Goal: Check status: Check status

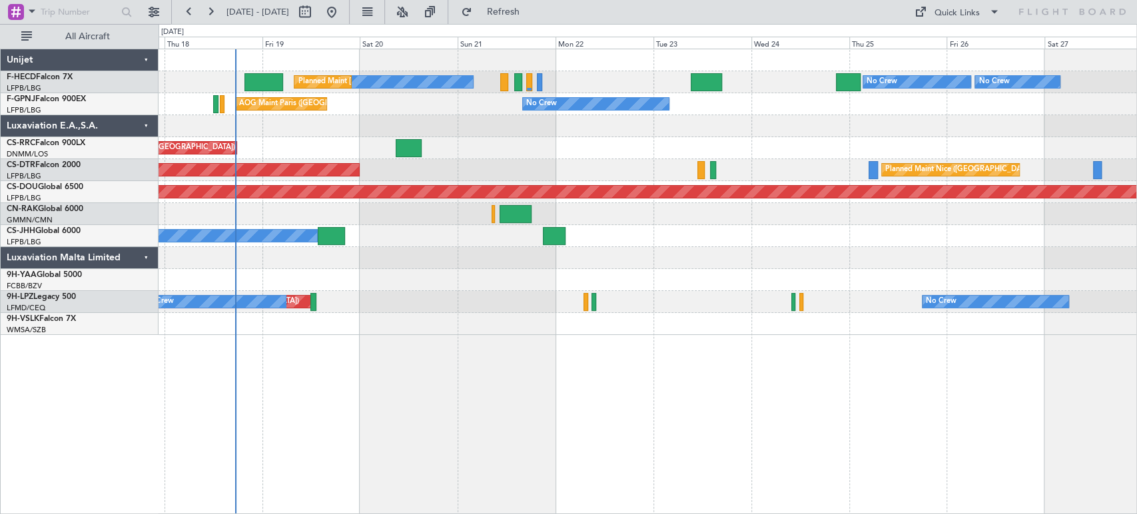
click at [244, 123] on div "No Crew Planned Maint [GEOGRAPHIC_DATA] ([GEOGRAPHIC_DATA]) No Crew No Crew No …" at bounding box center [648, 192] width 978 height 286
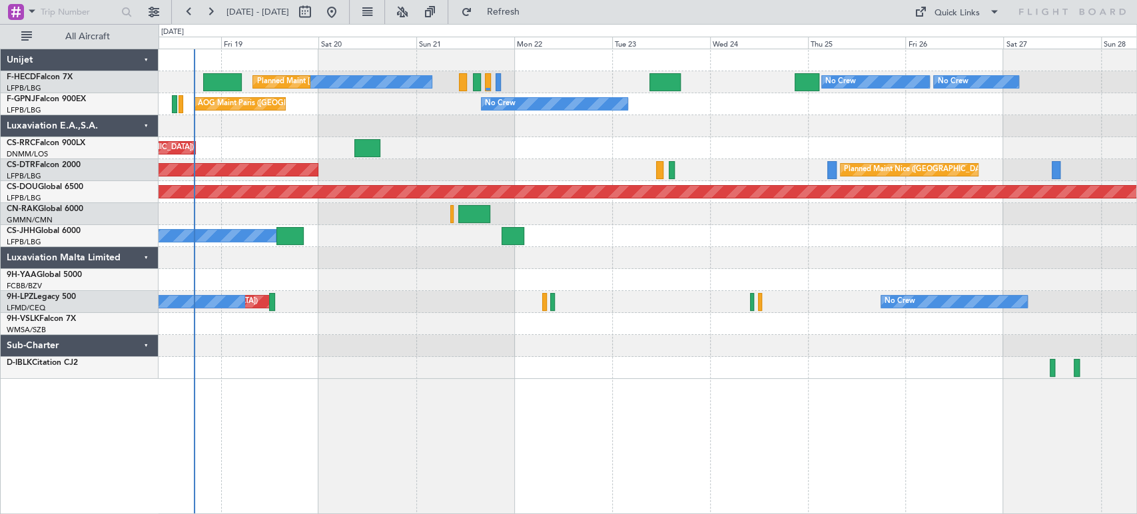
click at [229, 133] on div "No Crew No Crew No Crew Planned Maint [GEOGRAPHIC_DATA] ([GEOGRAPHIC_DATA]) No …" at bounding box center [648, 214] width 978 height 330
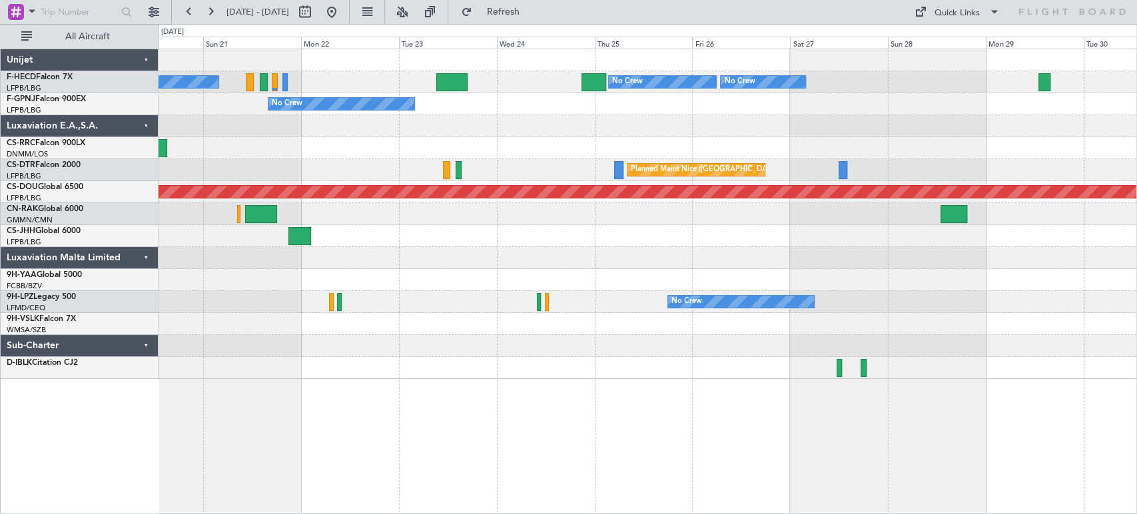
click at [538, 116] on div "No Crew No Crew No Crew Planned Maint [GEOGRAPHIC_DATA] ([GEOGRAPHIC_DATA]) No …" at bounding box center [648, 214] width 978 height 330
click at [622, 132] on div at bounding box center [648, 126] width 978 height 22
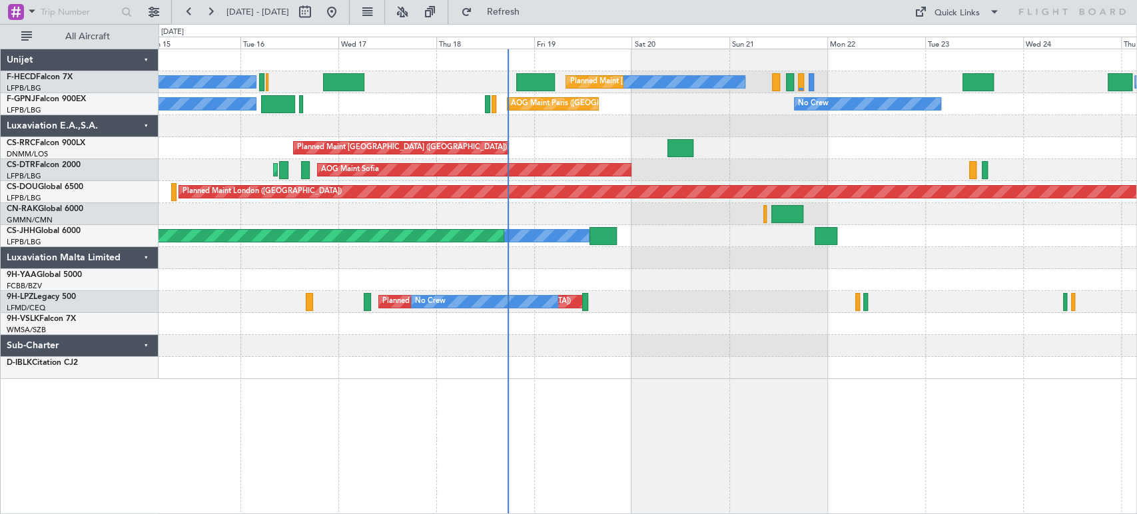
click at [800, 161] on div "No Crew No Crew Planned Maint [GEOGRAPHIC_DATA] ([GEOGRAPHIC_DATA]) No Crew No …" at bounding box center [648, 214] width 978 height 330
click at [432, 144] on div "No Crew Planned Maint [GEOGRAPHIC_DATA] ([GEOGRAPHIC_DATA]) No Crew No Crew No …" at bounding box center [648, 214] width 978 height 330
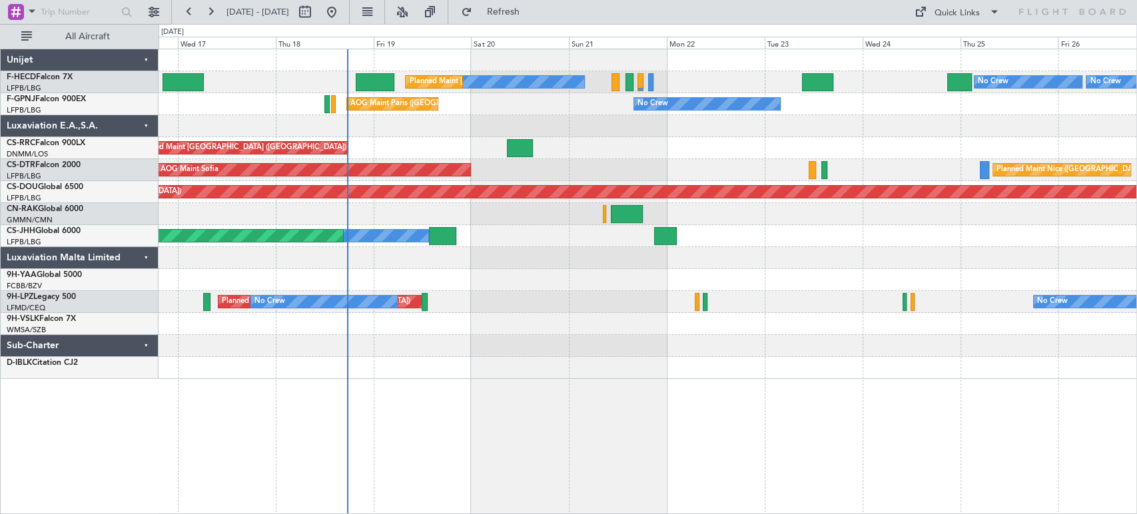
click at [464, 116] on div "No Crew Planned Maint [GEOGRAPHIC_DATA] ([GEOGRAPHIC_DATA]) No Crew No Crew No …" at bounding box center [648, 214] width 978 height 330
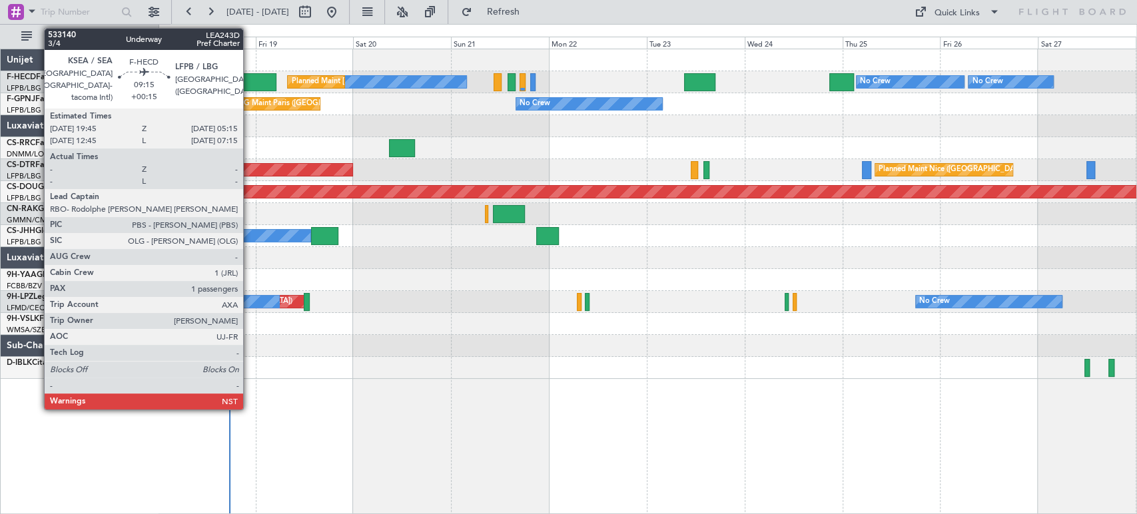
click at [249, 80] on div at bounding box center [257, 82] width 39 height 18
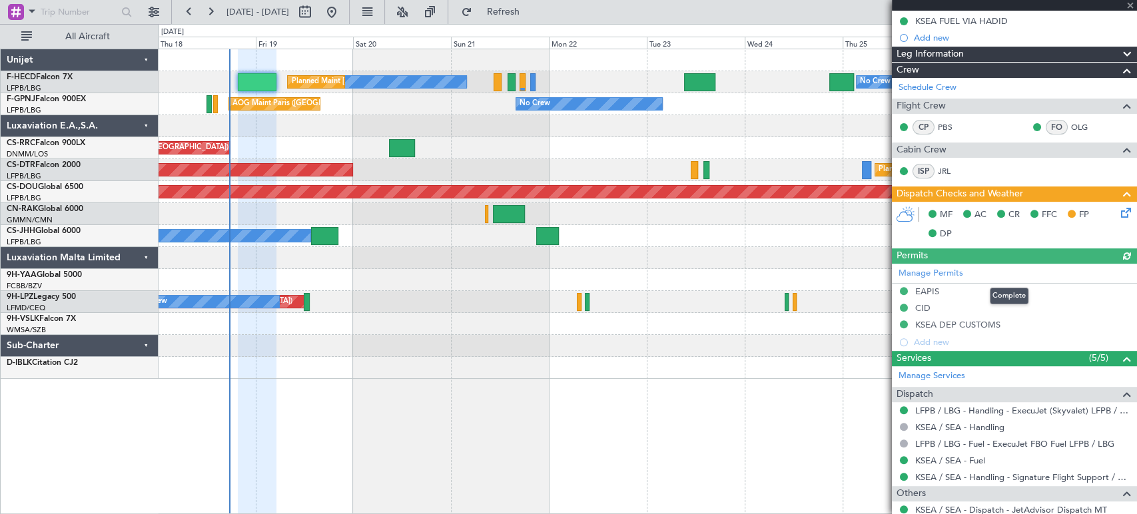
scroll to position [205, 0]
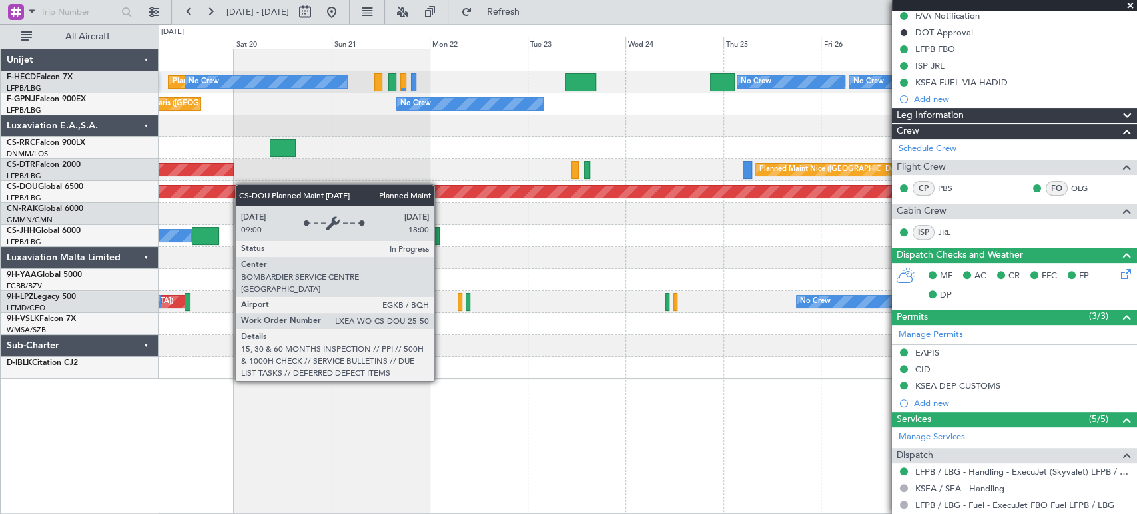
click at [235, 185] on div "No Crew No Crew Planned Maint [GEOGRAPHIC_DATA] ([GEOGRAPHIC_DATA]) No Crew AOG…" at bounding box center [648, 214] width 978 height 330
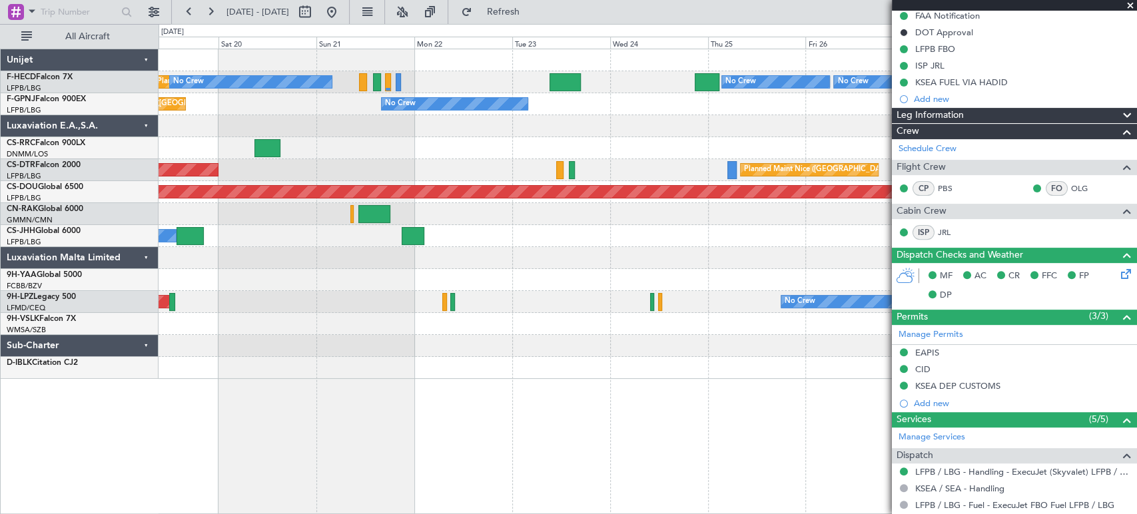
click at [480, 147] on div "Planned Maint [GEOGRAPHIC_DATA] ([GEOGRAPHIC_DATA])" at bounding box center [648, 148] width 978 height 22
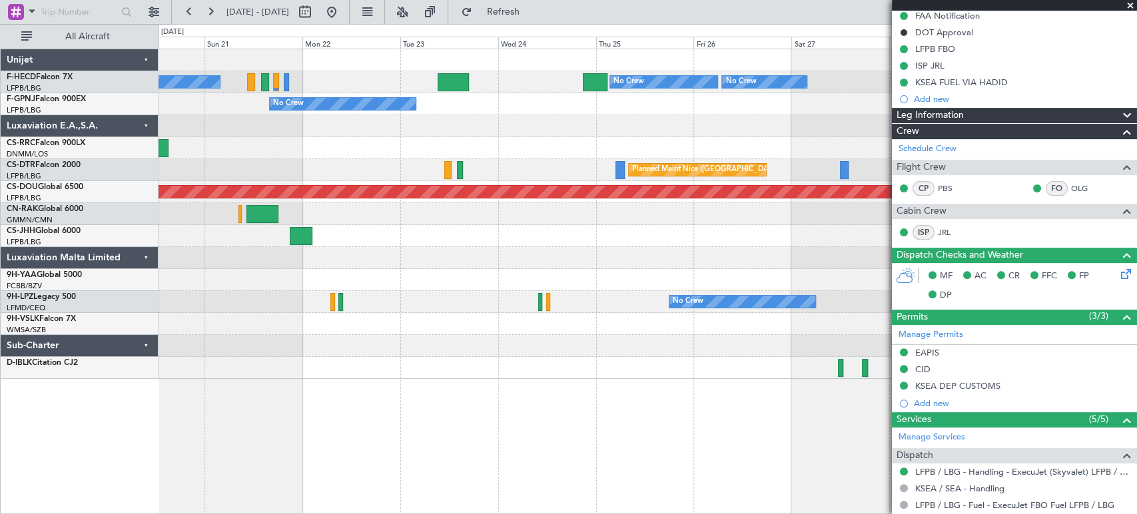
click at [20, 244] on div "No Crew No Crew No Crew Planned Maint [GEOGRAPHIC_DATA] ([GEOGRAPHIC_DATA]) No …" at bounding box center [568, 269] width 1137 height 490
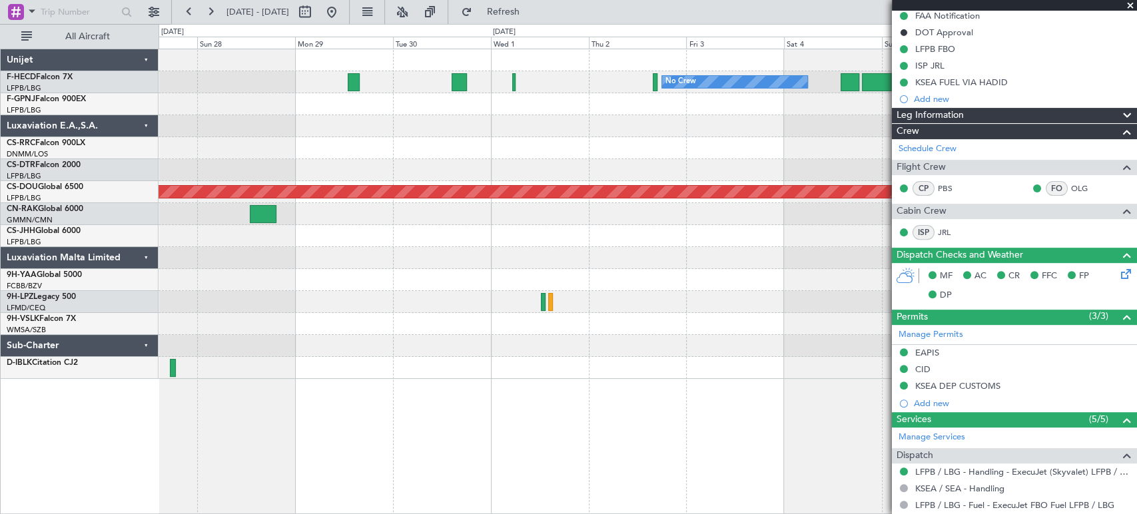
click at [100, 205] on div "No Crew No Crew No Crew [GEOGRAPHIC_DATA] ([GEOGRAPHIC_DATA]) Planned Maint [GE…" at bounding box center [568, 269] width 1137 height 490
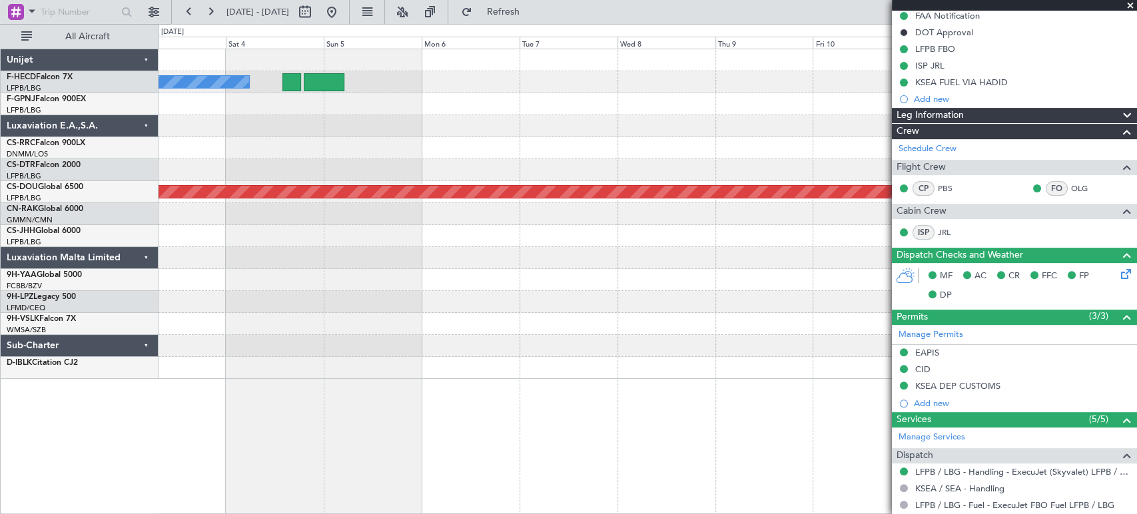
click at [367, 246] on div "No Crew Planned Maint [GEOGRAPHIC_DATA] ([GEOGRAPHIC_DATA])" at bounding box center [648, 214] width 978 height 330
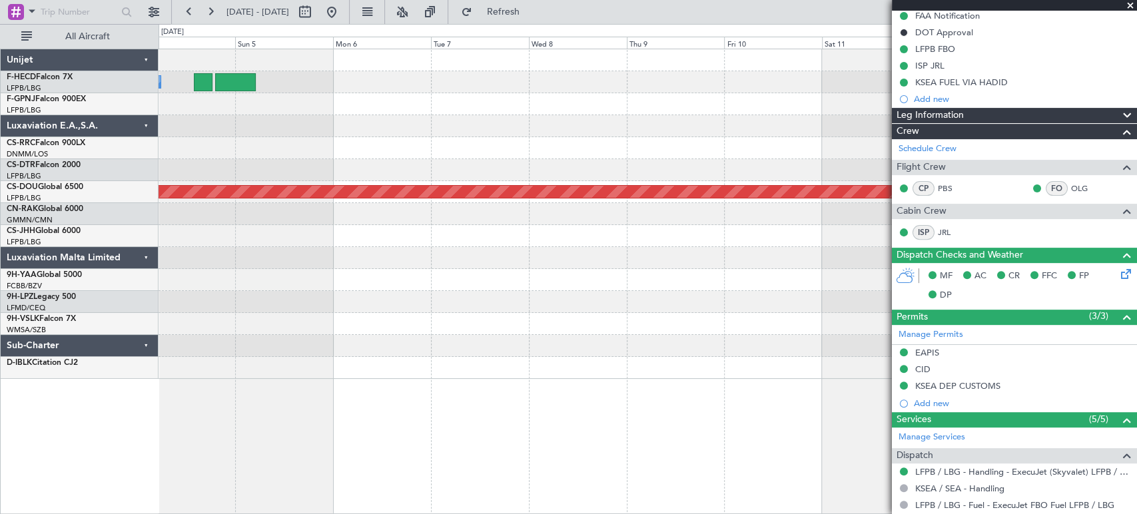
click at [536, 193] on div "No Crew Planned Maint [GEOGRAPHIC_DATA] ([GEOGRAPHIC_DATA])" at bounding box center [648, 214] width 978 height 330
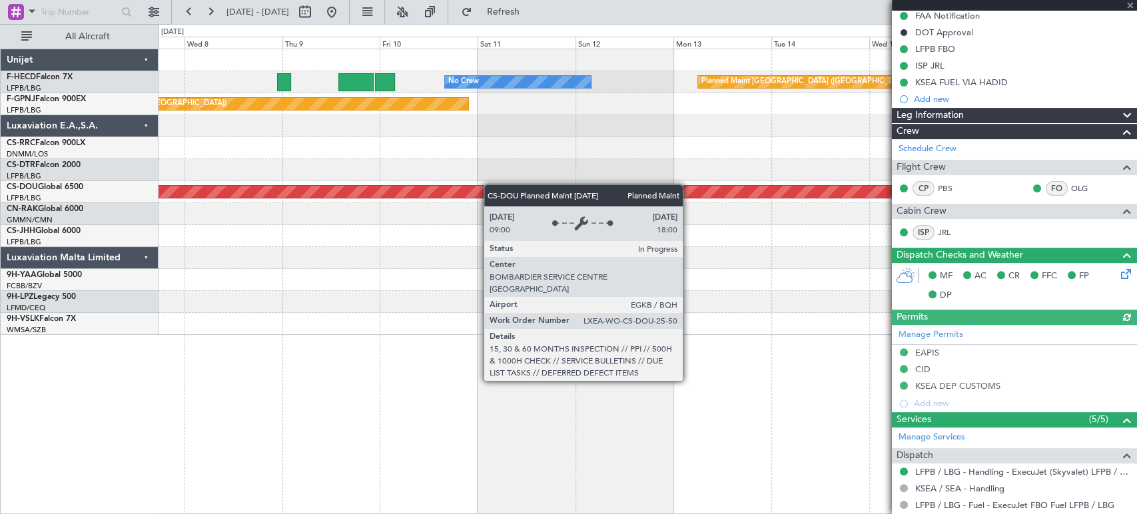
click at [287, 202] on div "No Crew Planned Maint [GEOGRAPHIC_DATA] ([GEOGRAPHIC_DATA]) Planned Maint [GEOG…" at bounding box center [648, 192] width 978 height 286
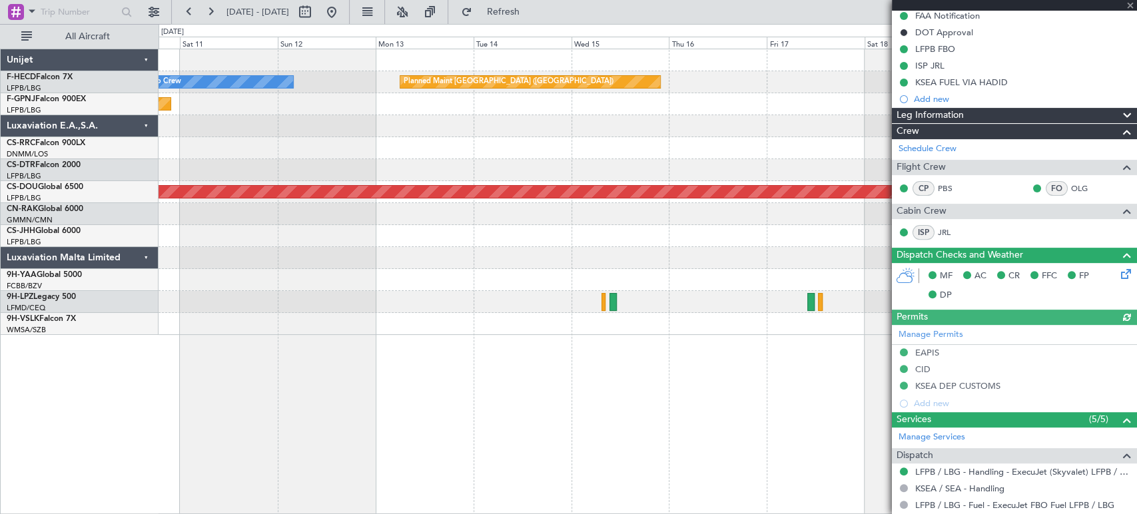
click at [203, 184] on div "No Crew Planned Maint [GEOGRAPHIC_DATA] ([GEOGRAPHIC_DATA]) Planned Maint [GEOG…" at bounding box center [648, 192] width 978 height 286
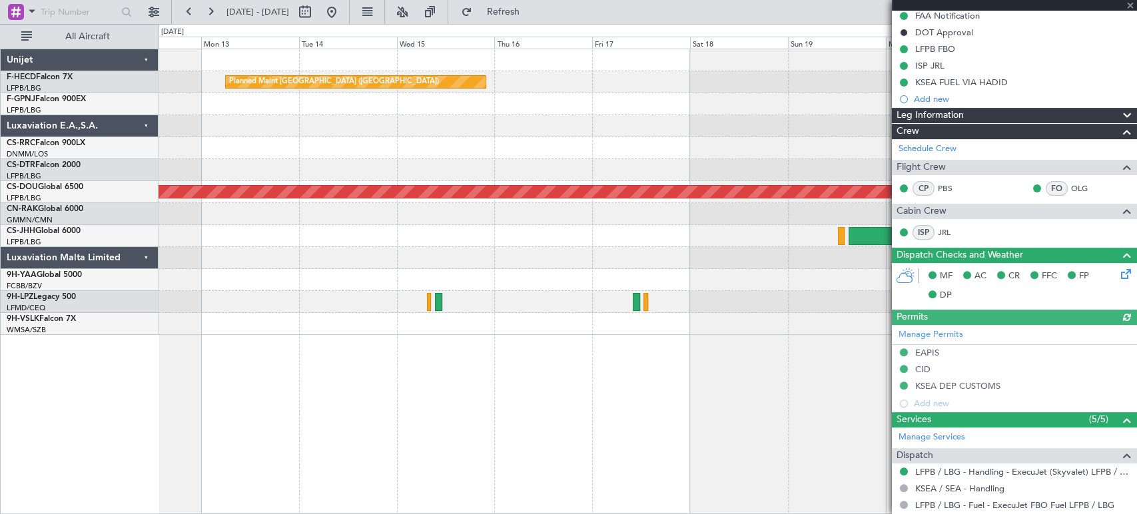
click at [304, 147] on div at bounding box center [648, 148] width 978 height 22
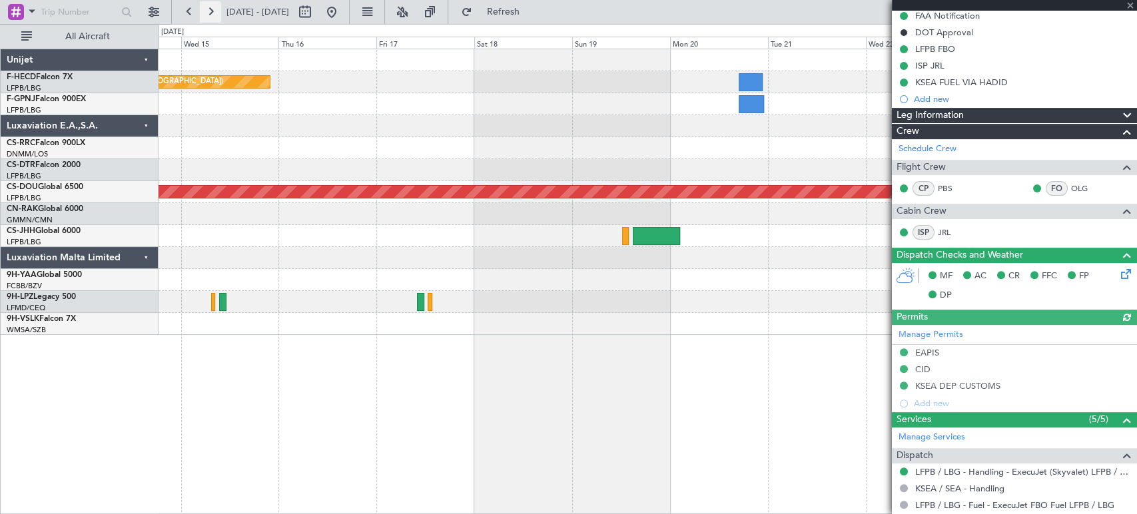
click at [210, 14] on button at bounding box center [210, 11] width 21 height 21
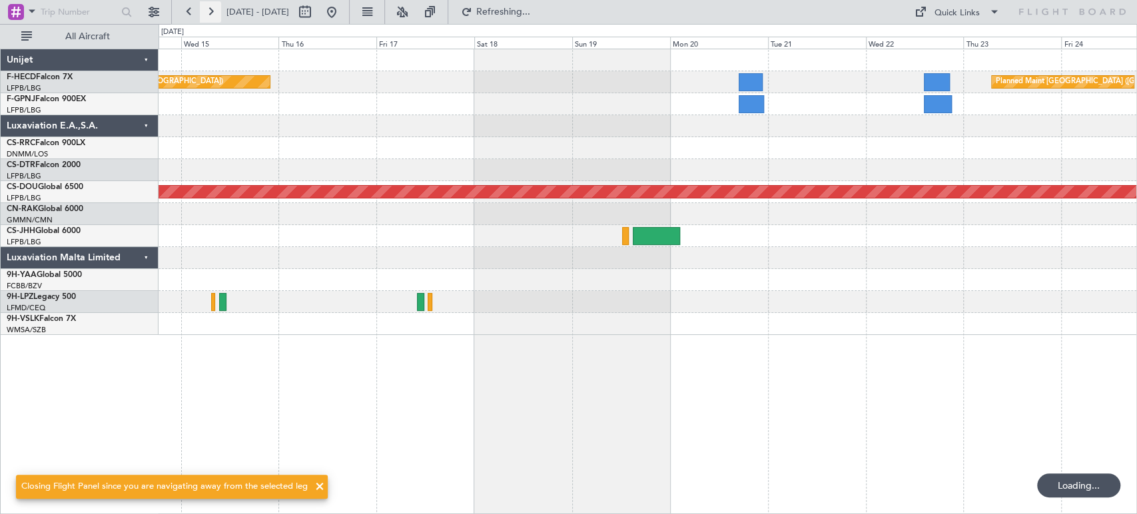
scroll to position [0, 0]
click at [210, 14] on button at bounding box center [210, 11] width 21 height 21
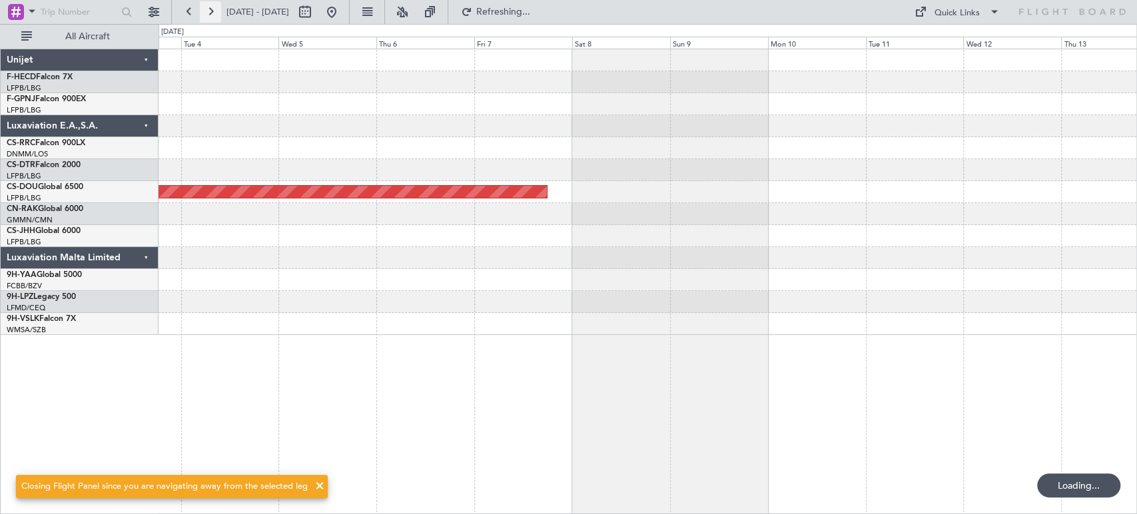
click at [210, 13] on button at bounding box center [210, 11] width 21 height 21
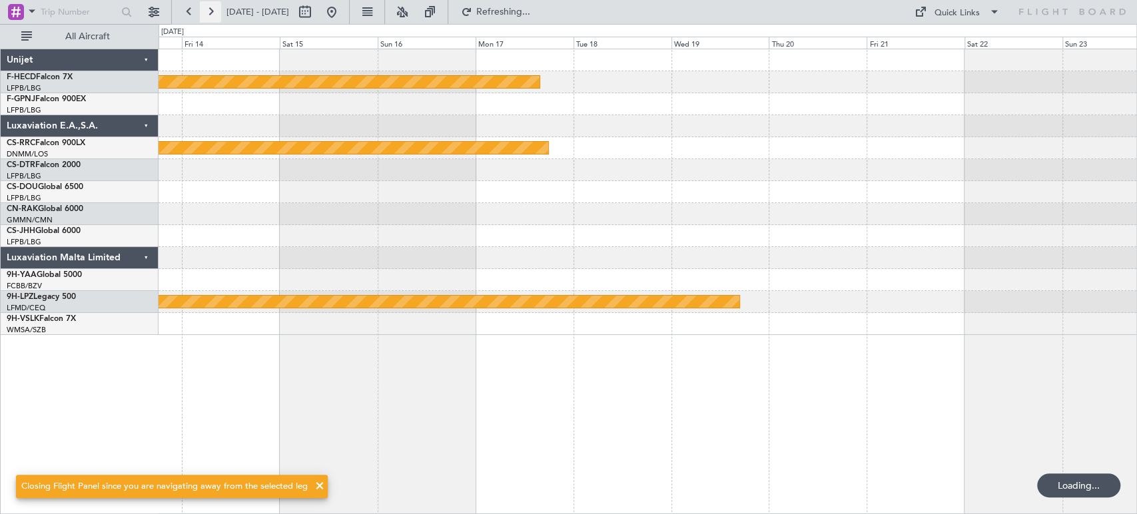
click at [210, 13] on button at bounding box center [210, 11] width 21 height 21
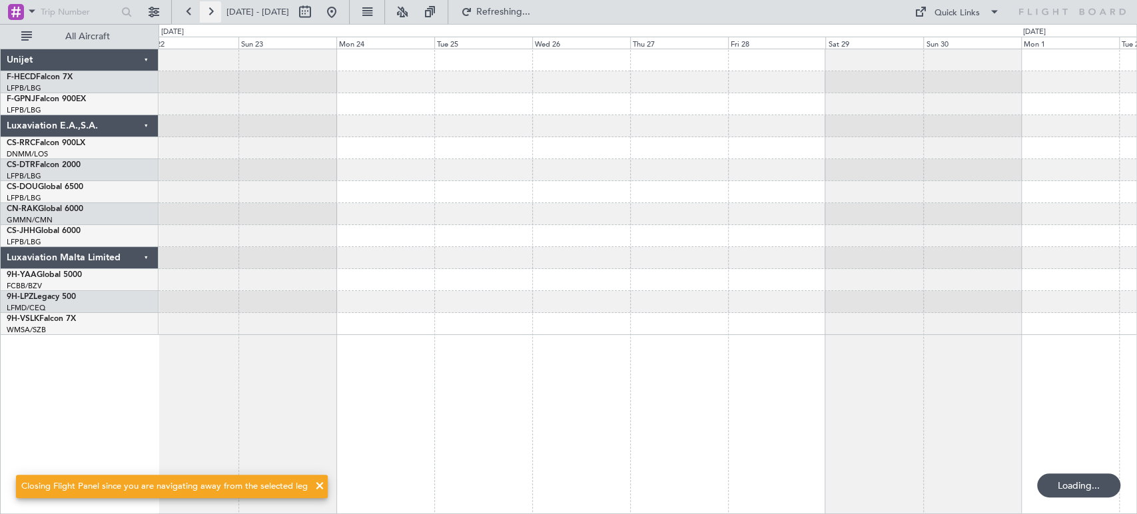
click at [210, 13] on button at bounding box center [210, 11] width 21 height 21
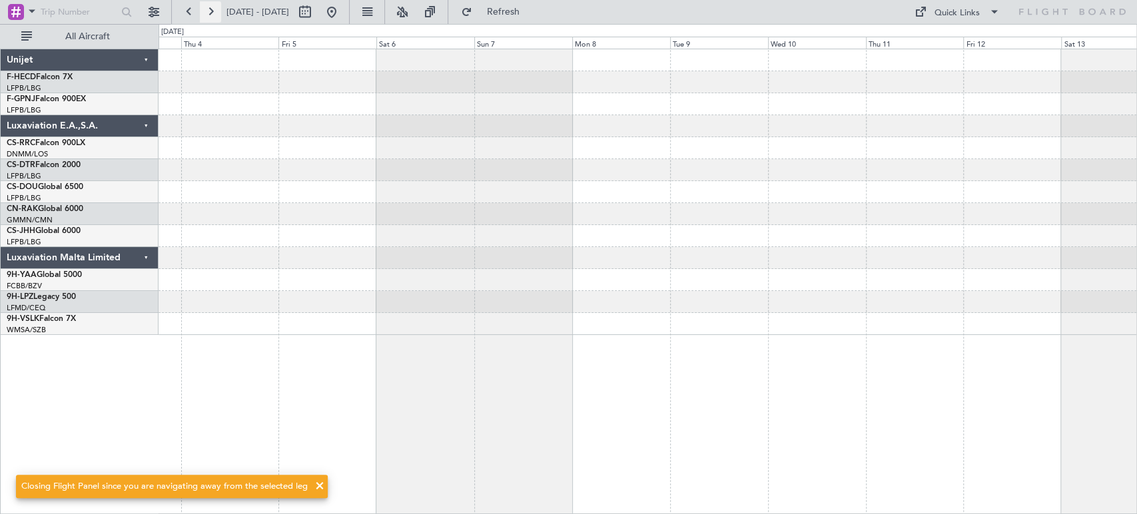
click at [210, 13] on button at bounding box center [210, 11] width 21 height 21
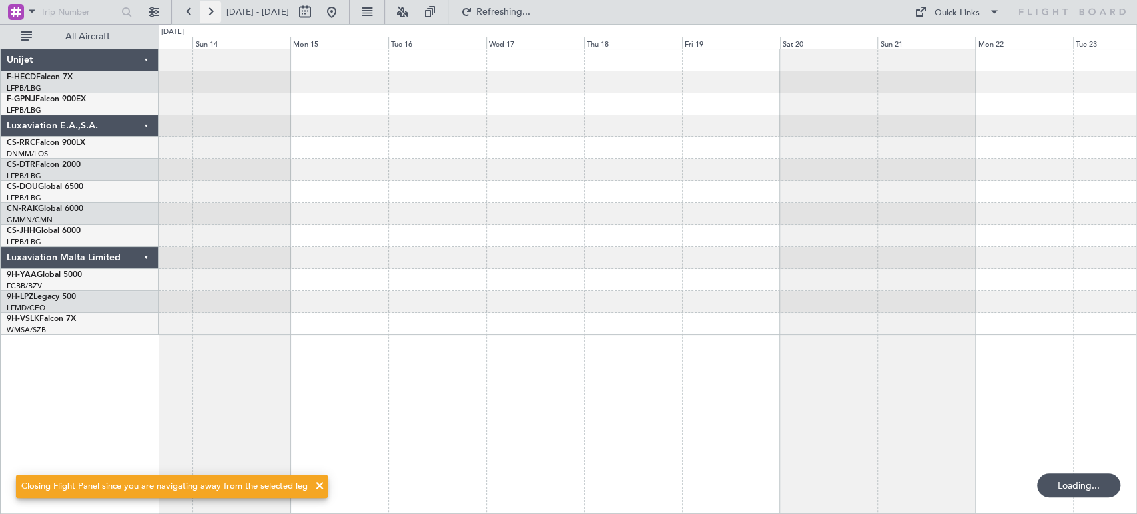
click at [210, 13] on button at bounding box center [210, 11] width 21 height 21
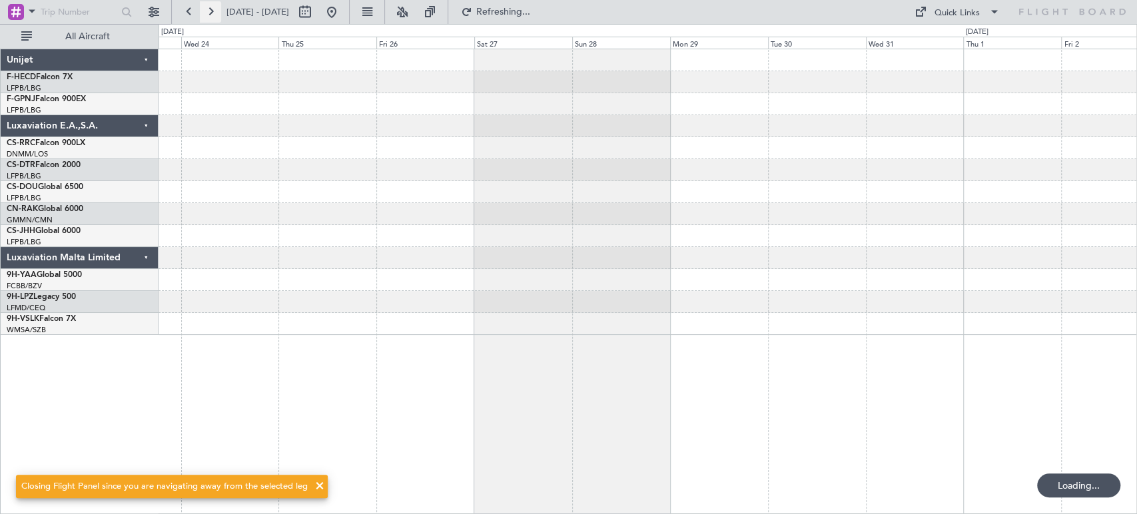
click at [210, 13] on button at bounding box center [210, 11] width 21 height 21
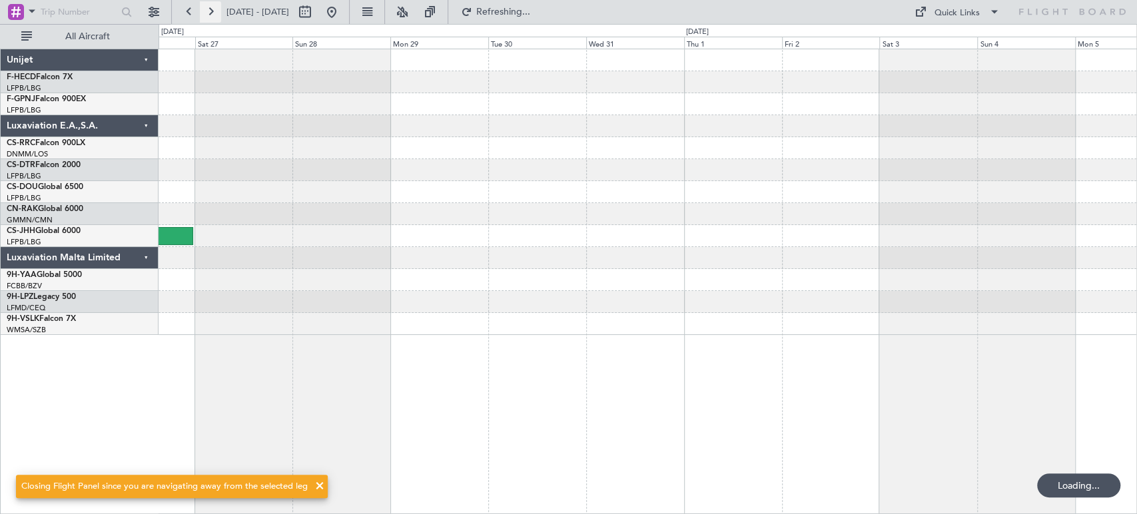
click at [210, 13] on button at bounding box center [210, 11] width 21 height 21
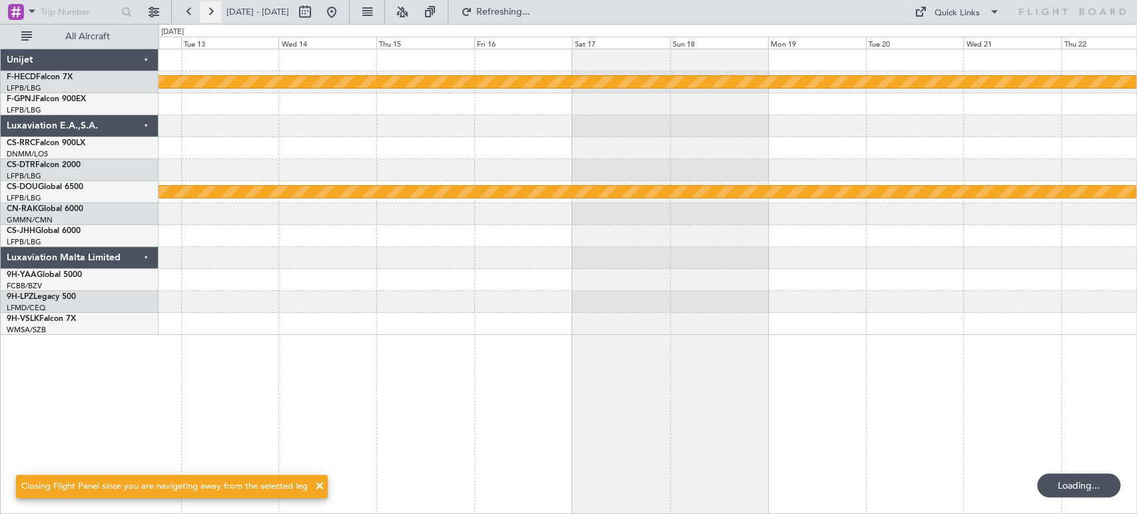
click at [210, 13] on button at bounding box center [210, 11] width 21 height 21
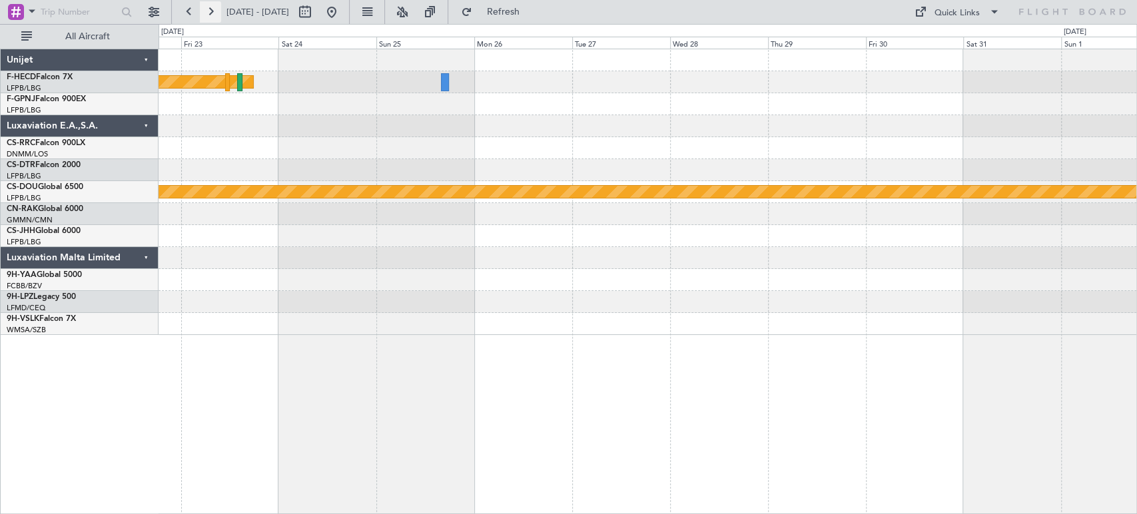
click at [210, 13] on button at bounding box center [210, 11] width 21 height 21
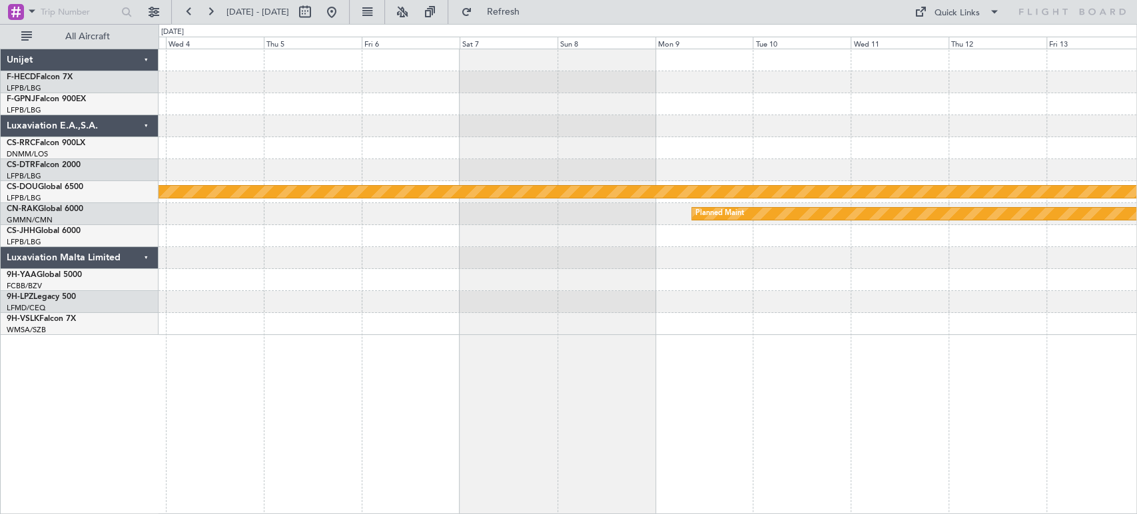
click at [311, 128] on div "Planned Maint London ([GEOGRAPHIC_DATA]) Planned Maint" at bounding box center [648, 192] width 978 height 286
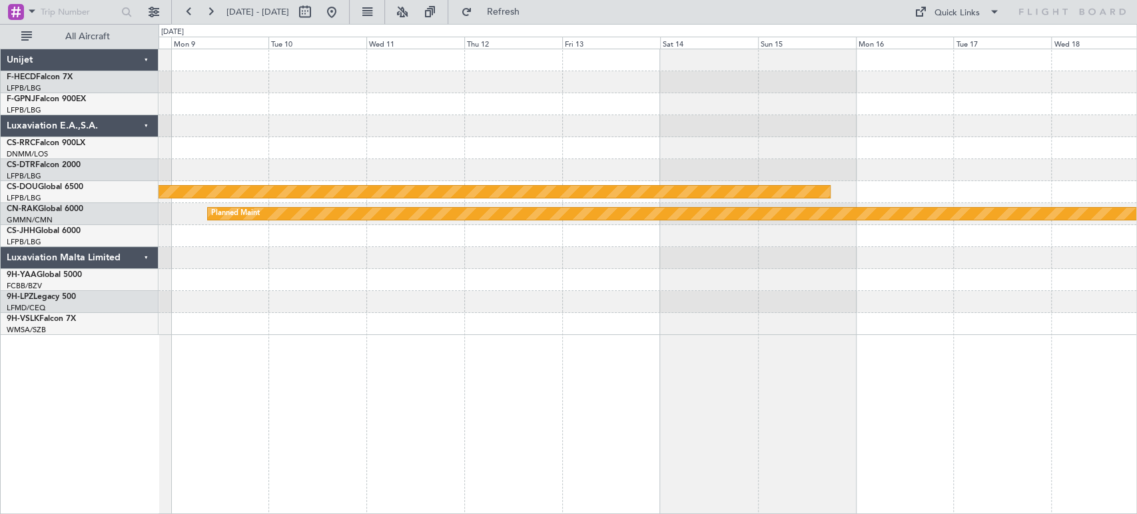
click at [200, 134] on div "Planned Maint London ([GEOGRAPHIC_DATA]) Planned Maint" at bounding box center [648, 192] width 978 height 286
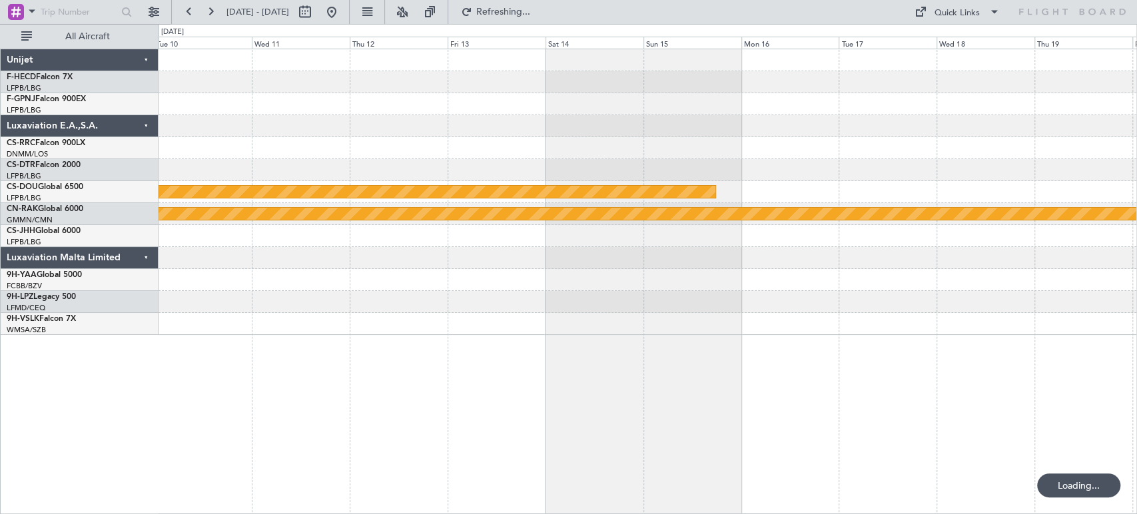
click at [222, 155] on div at bounding box center [648, 148] width 978 height 22
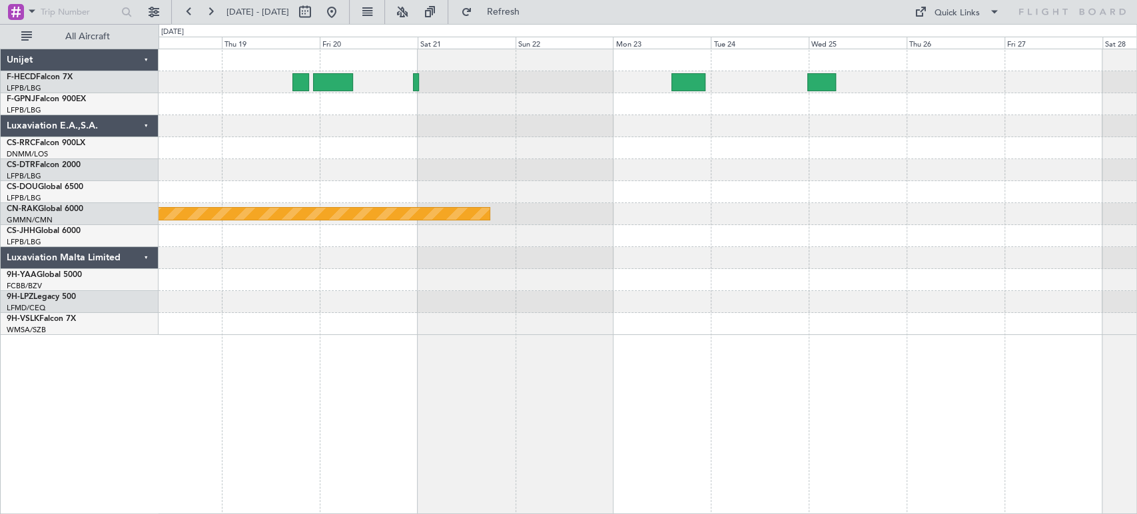
click at [677, 134] on div "Planned Maint" at bounding box center [648, 192] width 978 height 286
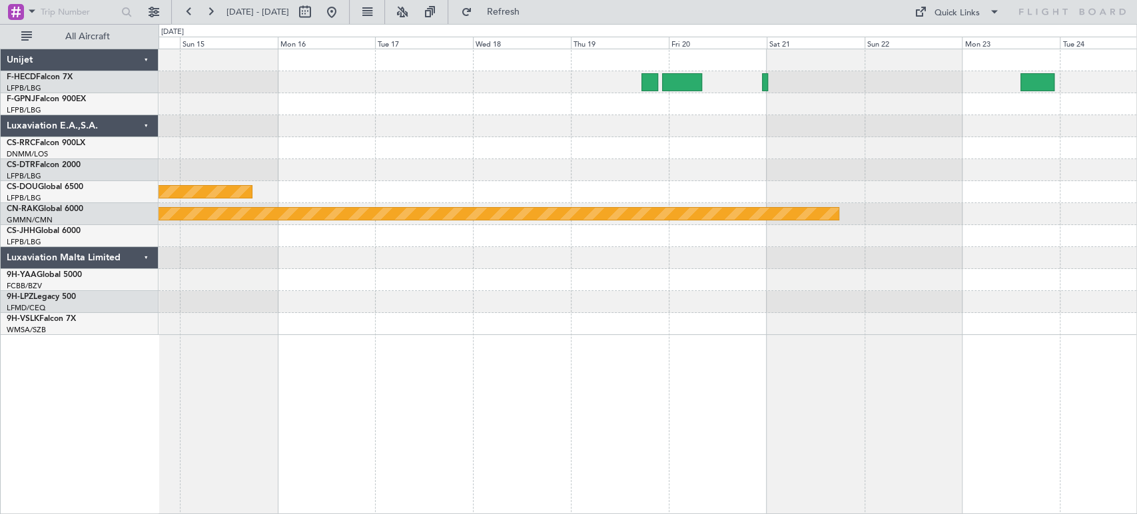
click at [522, 99] on div at bounding box center [648, 104] width 978 height 22
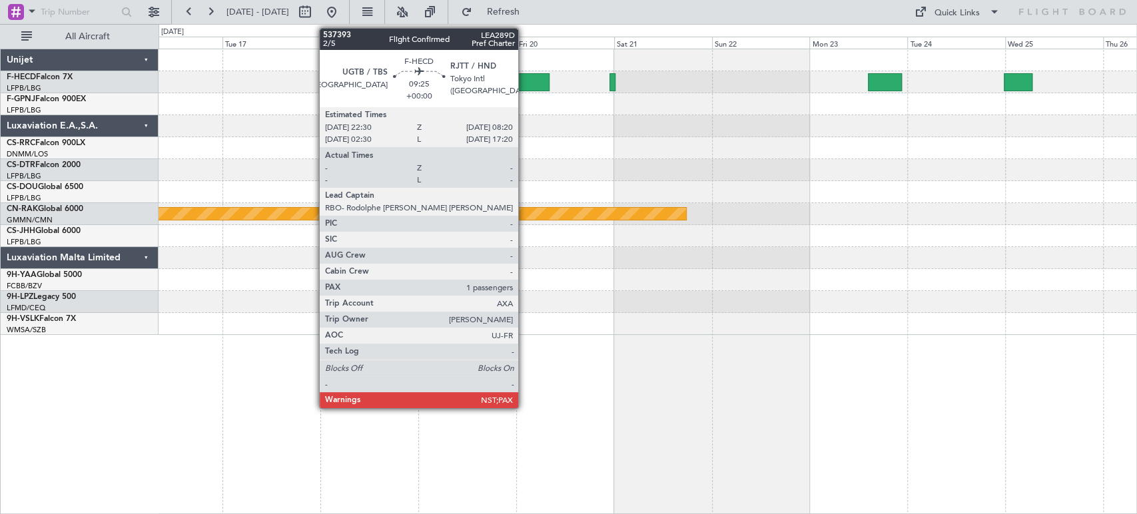
click at [524, 84] on div at bounding box center [530, 82] width 41 height 18
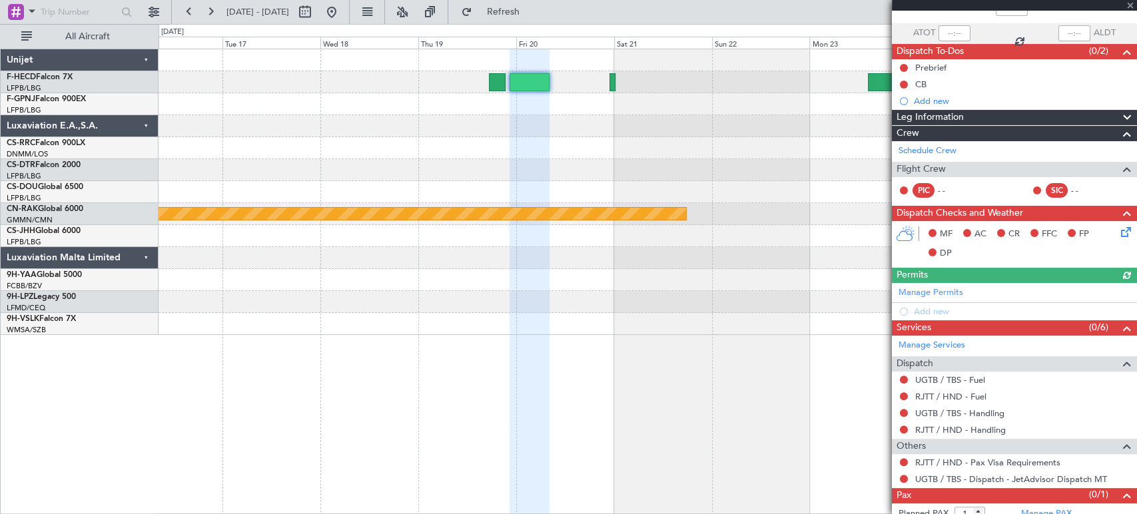
scroll to position [113, 0]
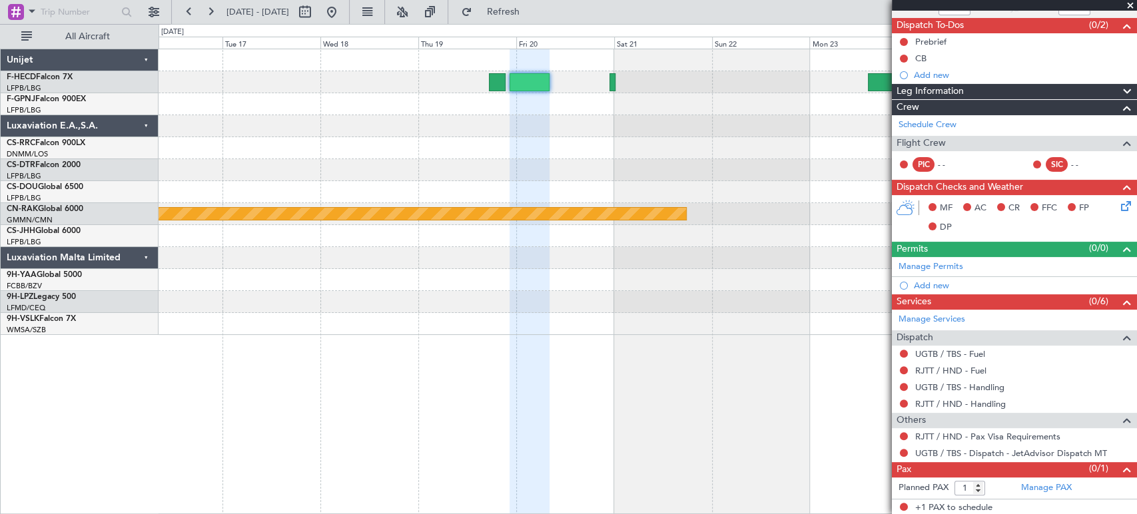
click at [554, 89] on div at bounding box center [648, 82] width 978 height 22
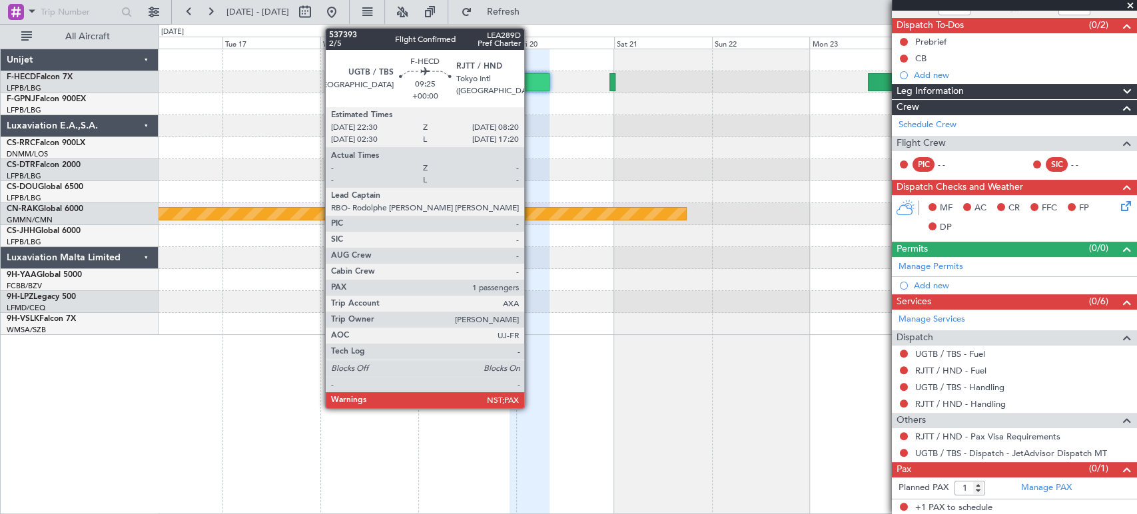
click at [530, 87] on div at bounding box center [530, 82] width 41 height 18
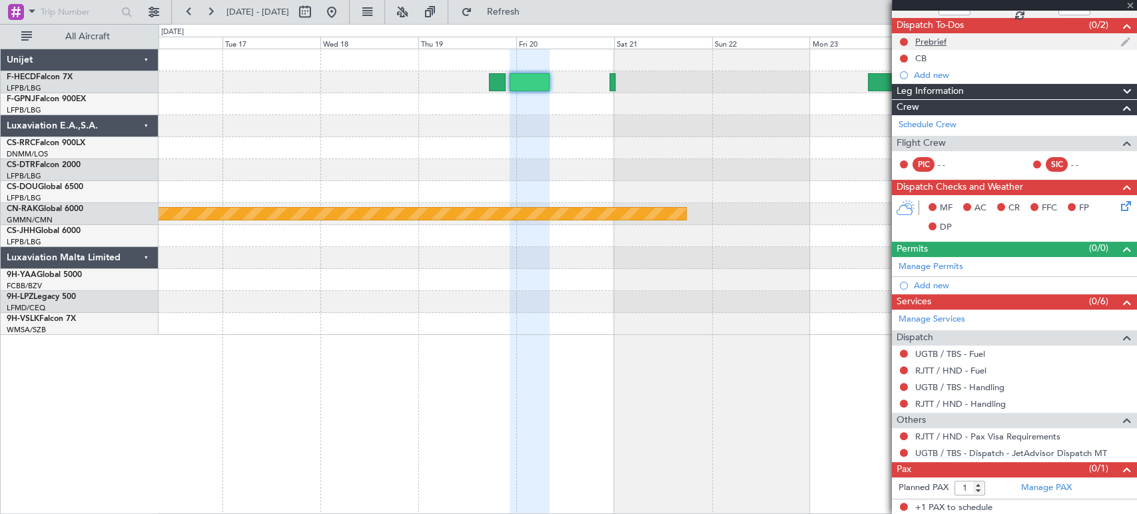
scroll to position [0, 0]
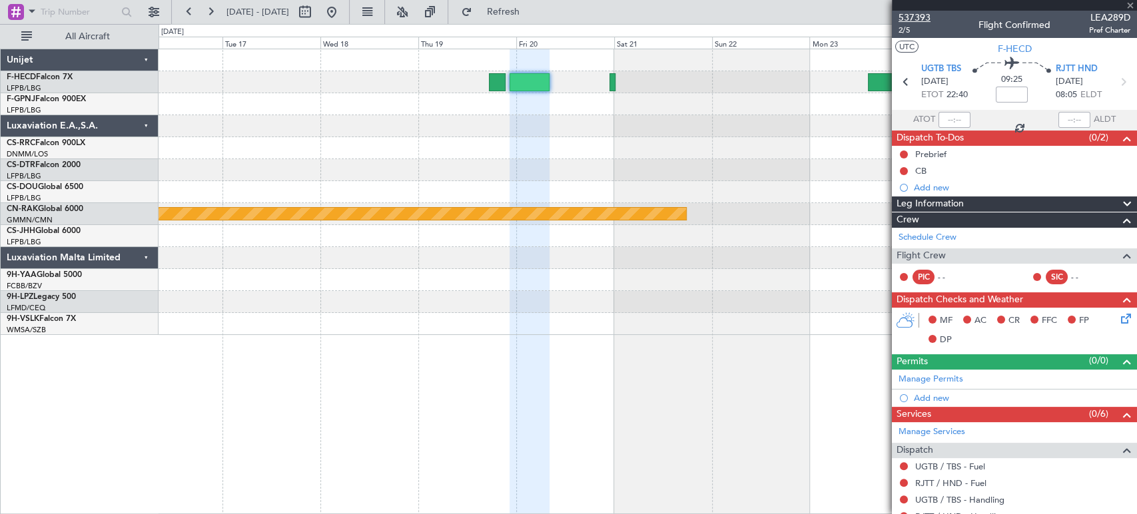
click at [922, 18] on span "537393" at bounding box center [915, 18] width 32 height 14
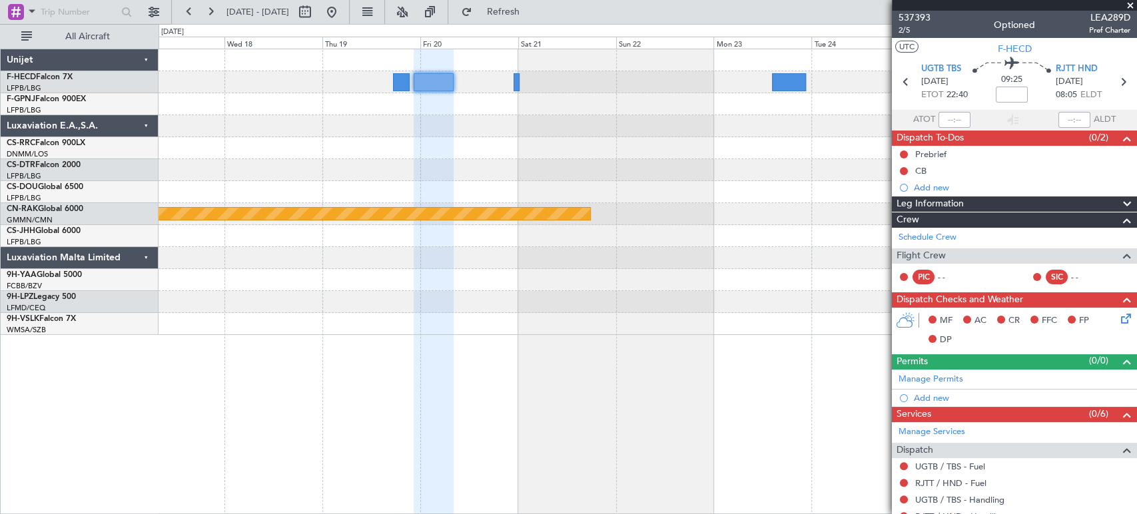
click at [560, 129] on div "Planned Maint London ([GEOGRAPHIC_DATA]) Planned Maint" at bounding box center [648, 192] width 978 height 286
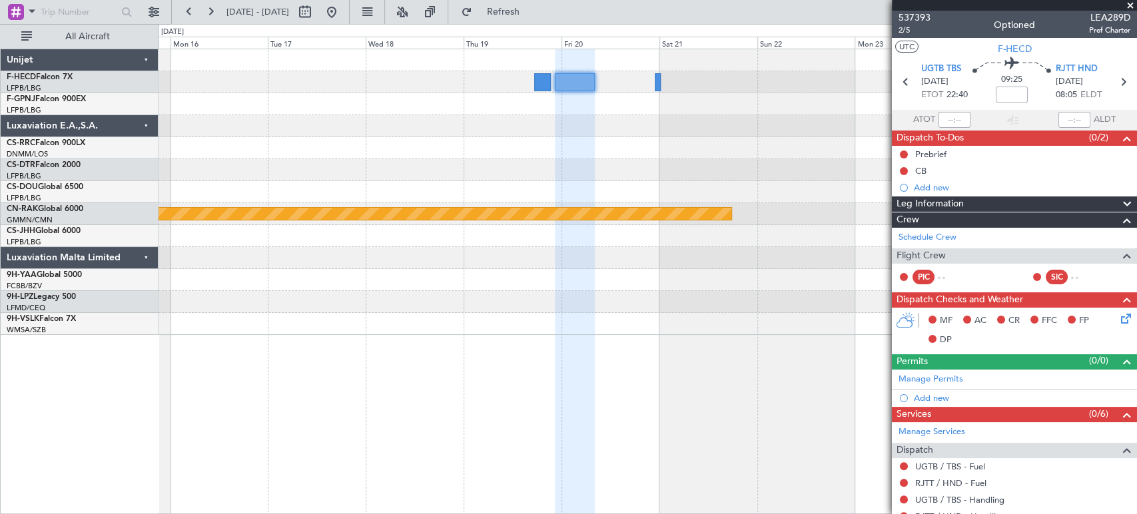
click at [701, 134] on div at bounding box center [648, 126] width 978 height 22
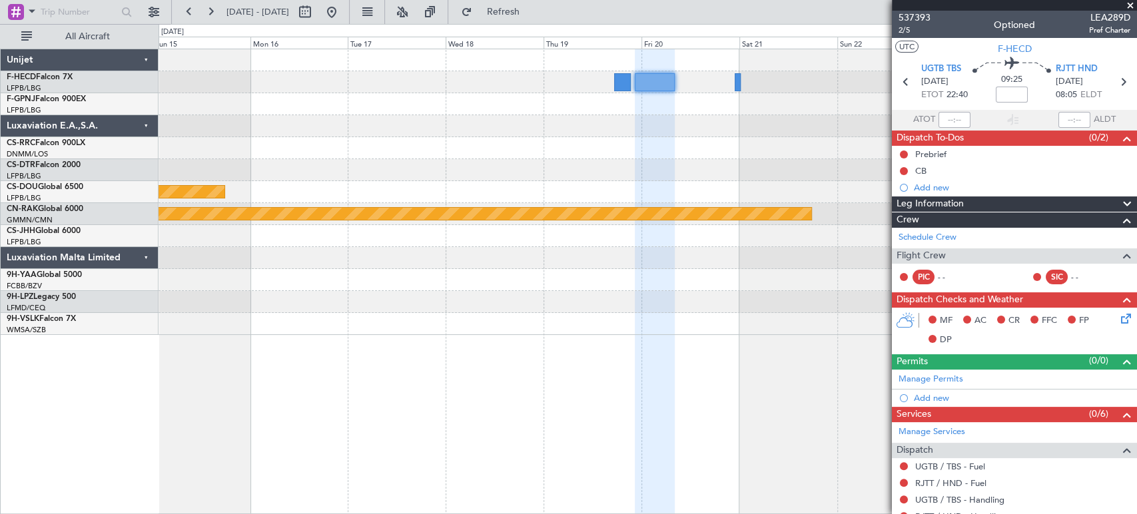
click at [744, 147] on div at bounding box center [648, 148] width 978 height 22
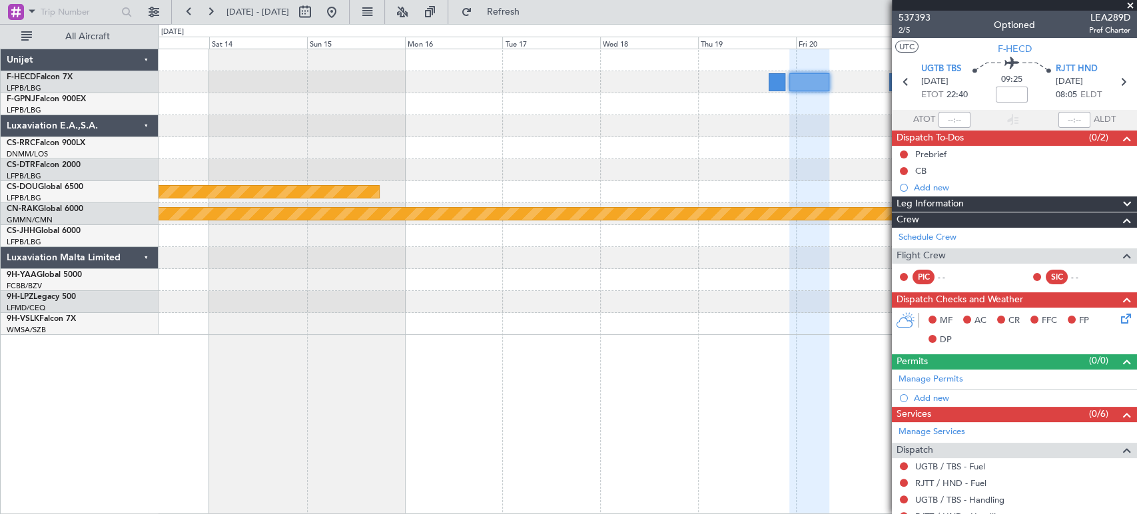
click at [760, 139] on div at bounding box center [648, 148] width 978 height 22
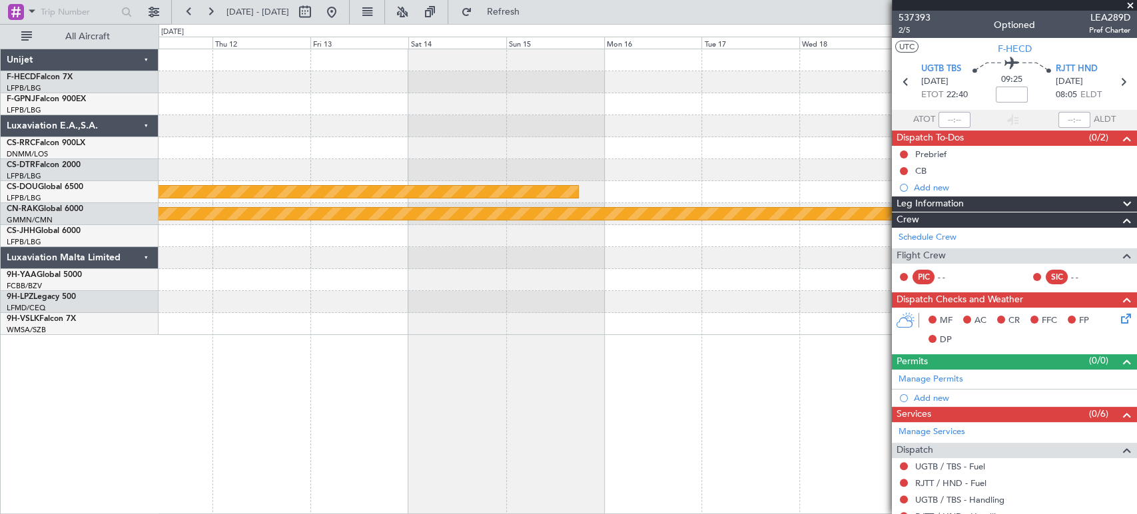
click at [701, 116] on div at bounding box center [648, 126] width 978 height 22
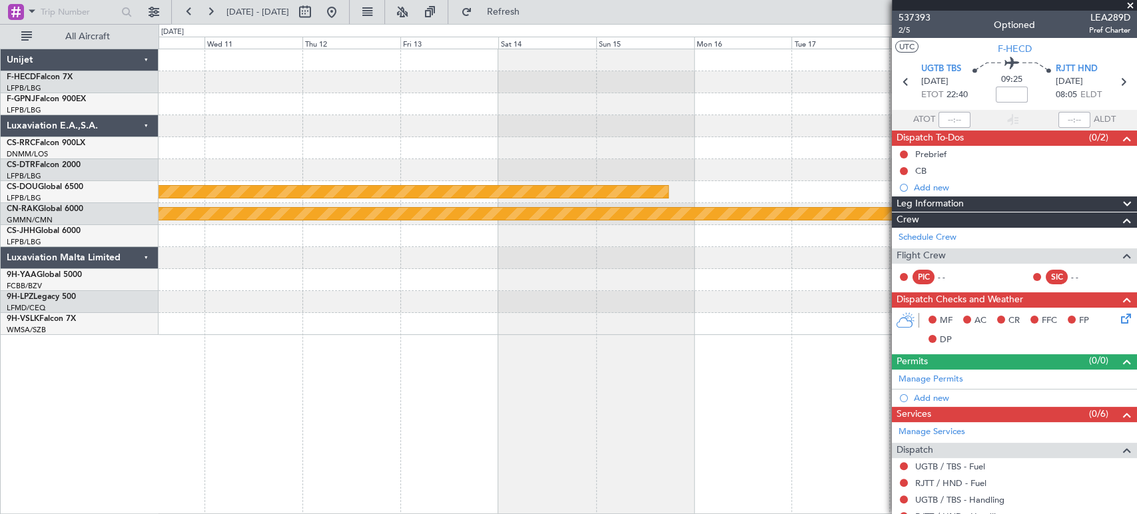
click at [672, 129] on div at bounding box center [648, 126] width 978 height 22
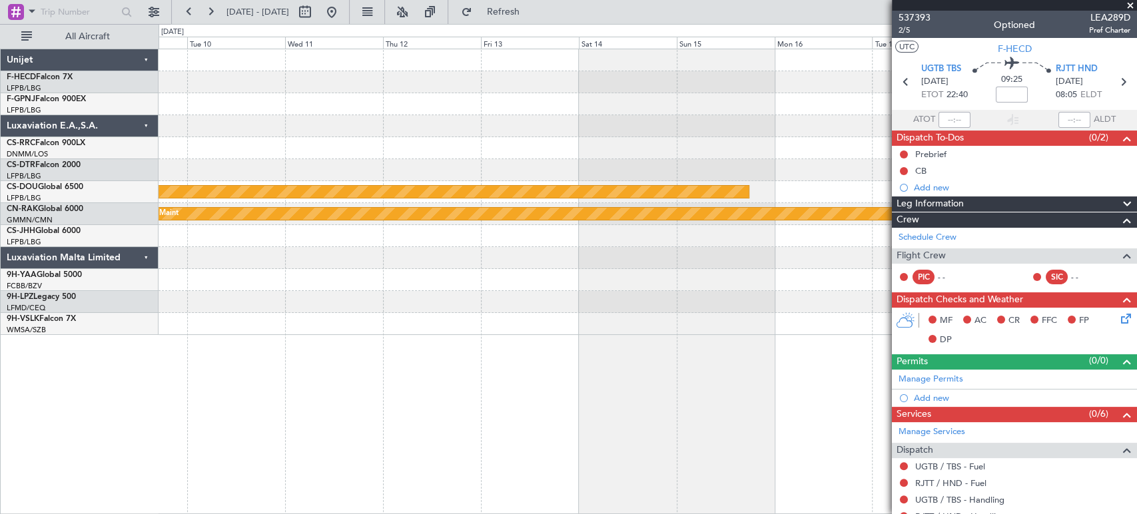
click at [602, 121] on div "Planned Maint London ([GEOGRAPHIC_DATA]) Planned Maint" at bounding box center [648, 192] width 978 height 286
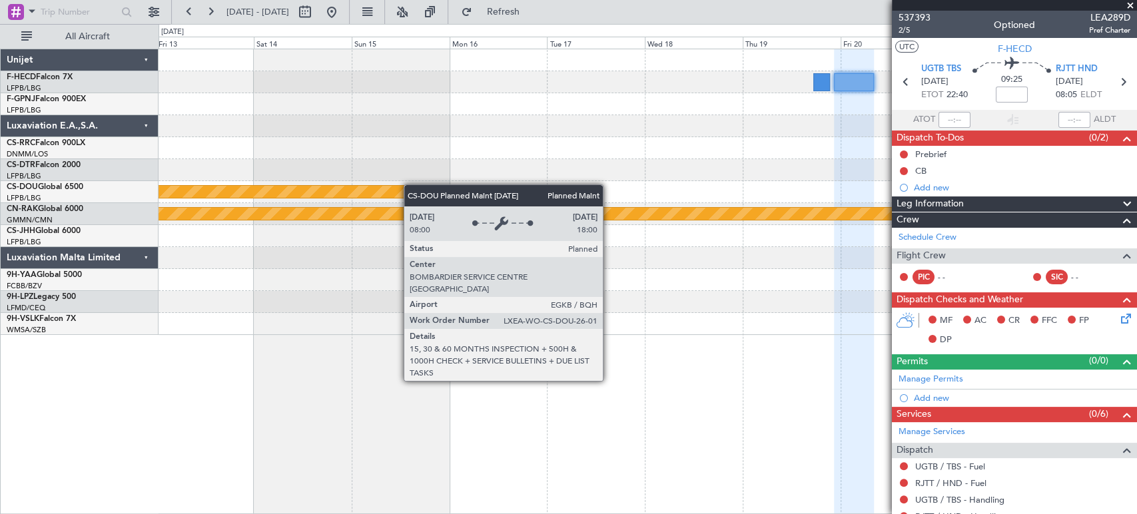
click at [163, 197] on div "Planned Maint London ([GEOGRAPHIC_DATA]) Planned Maint" at bounding box center [648, 192] width 978 height 286
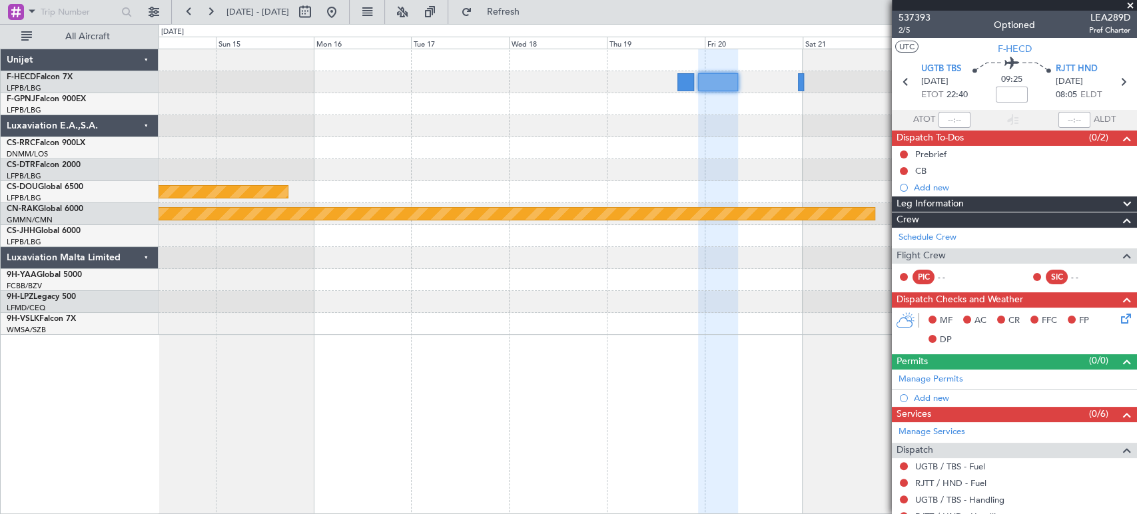
click at [261, 160] on div "Planned Maint London ([GEOGRAPHIC_DATA]) Planned Maint" at bounding box center [648, 192] width 978 height 286
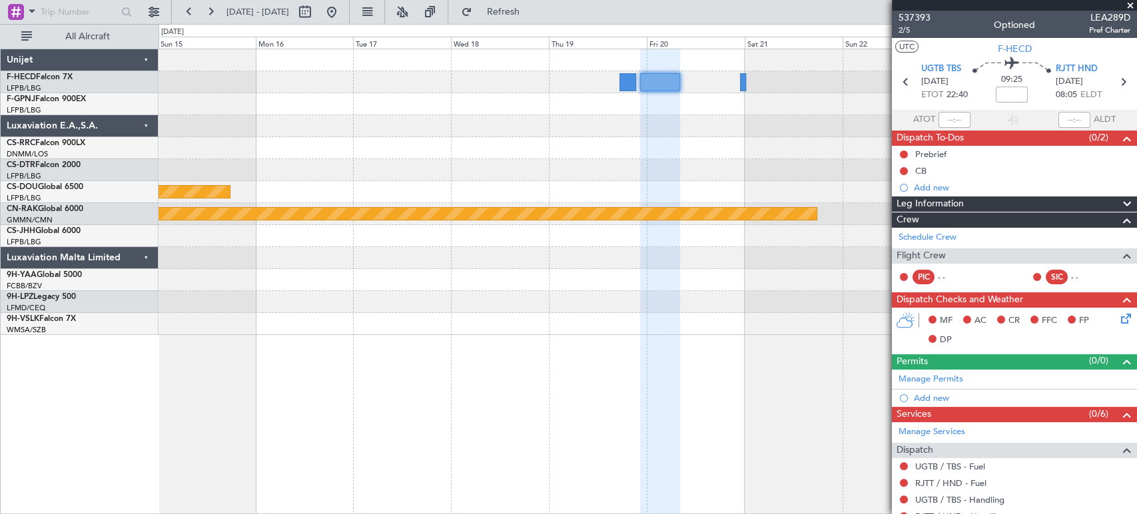
click at [560, 152] on div "Planned Maint London ([GEOGRAPHIC_DATA]) Planned Maint" at bounding box center [648, 192] width 978 height 286
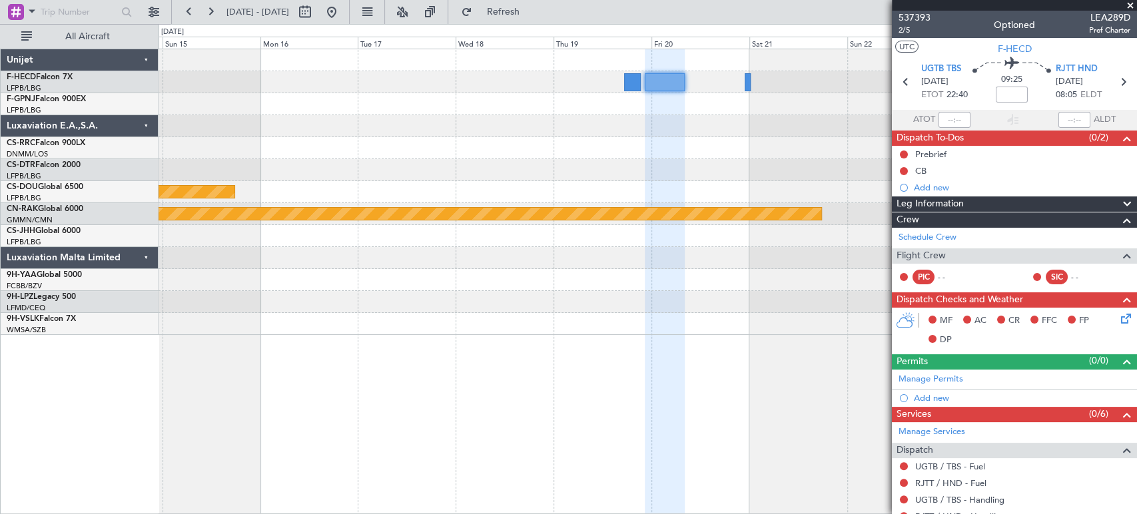
click at [730, 146] on div at bounding box center [648, 148] width 978 height 22
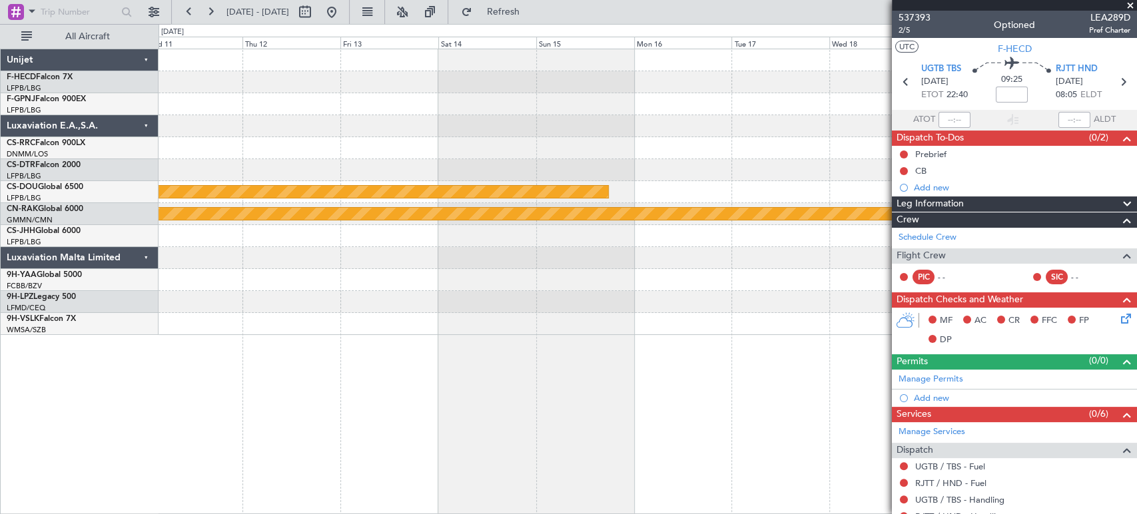
click at [826, 150] on div "Planned Maint London ([GEOGRAPHIC_DATA]) Planned Maint" at bounding box center [648, 192] width 978 height 286
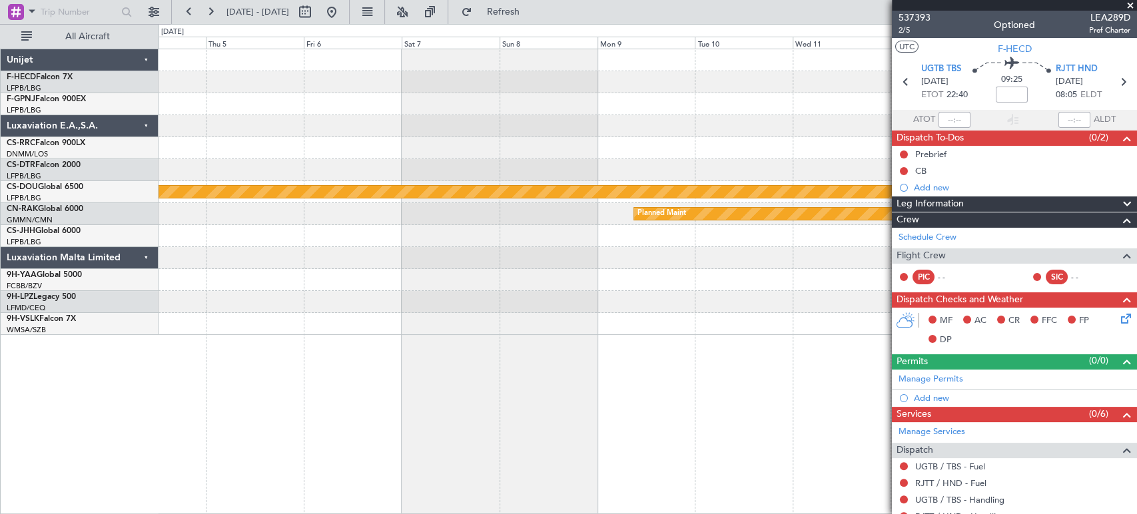
click at [636, 149] on div "Planned Maint London ([GEOGRAPHIC_DATA]) Planned Maint" at bounding box center [648, 192] width 978 height 286
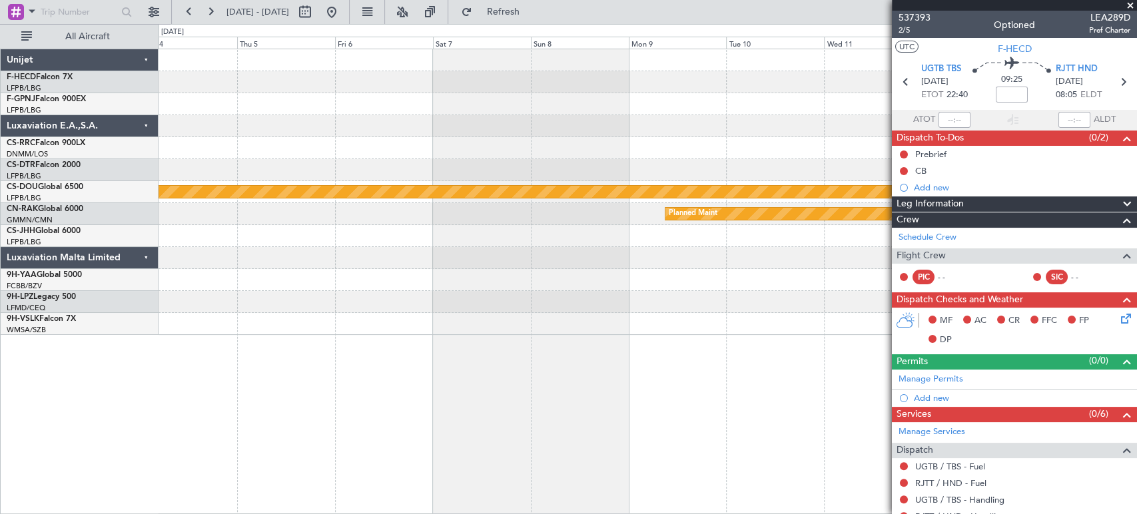
click at [636, 149] on div at bounding box center [648, 148] width 978 height 22
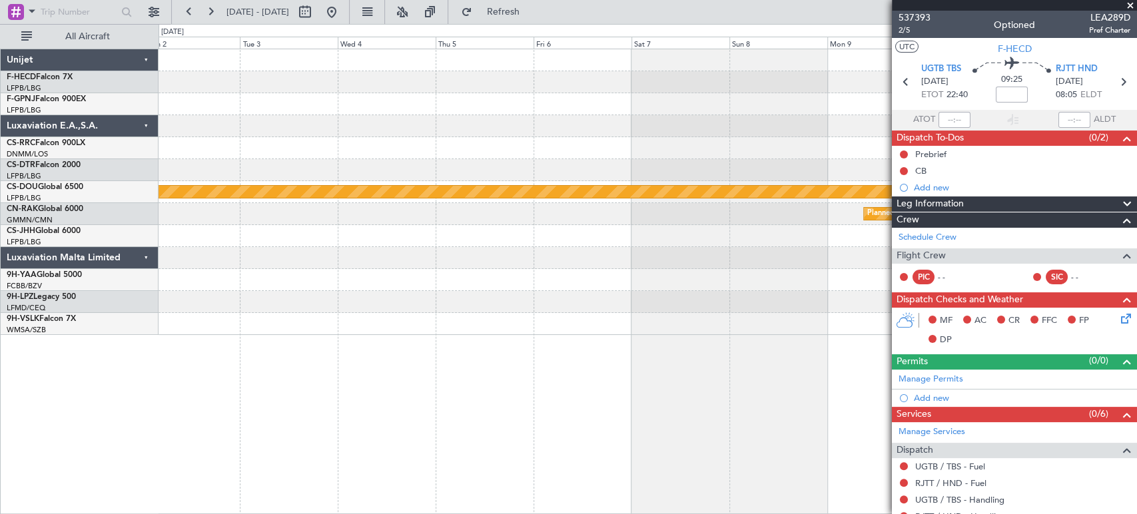
click at [634, 159] on div "Planned Maint London ([GEOGRAPHIC_DATA]) Planned Maint" at bounding box center [648, 192] width 978 height 286
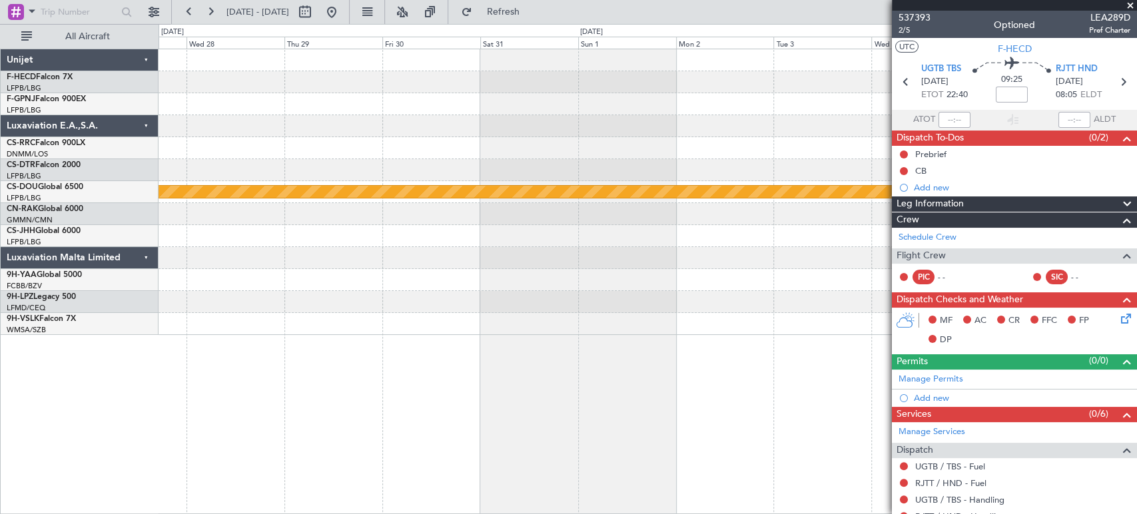
click at [612, 135] on div at bounding box center [648, 126] width 978 height 22
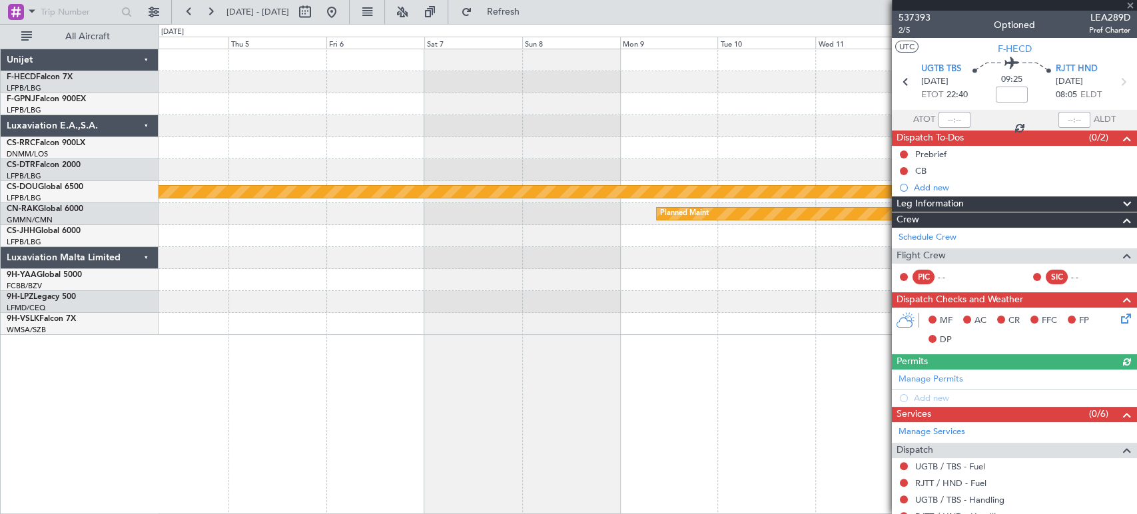
click at [957, 116] on fb-app "[DATE] - [DATE] Refresh Quick Links All Aircraft Planned Maint [GEOGRAPHIC_DATA…" at bounding box center [568, 262] width 1137 height 504
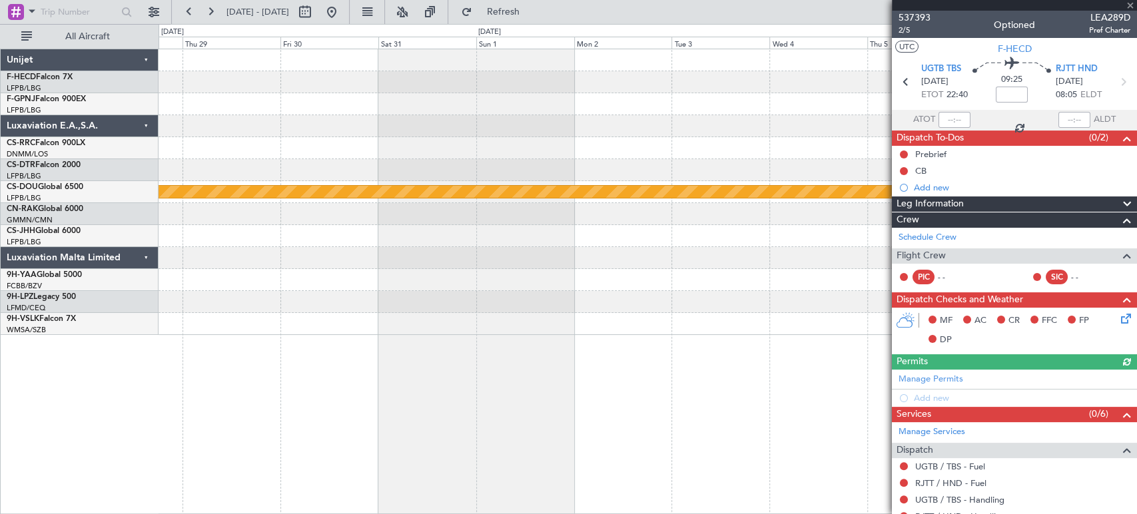
click at [835, 116] on div at bounding box center [648, 126] width 978 height 22
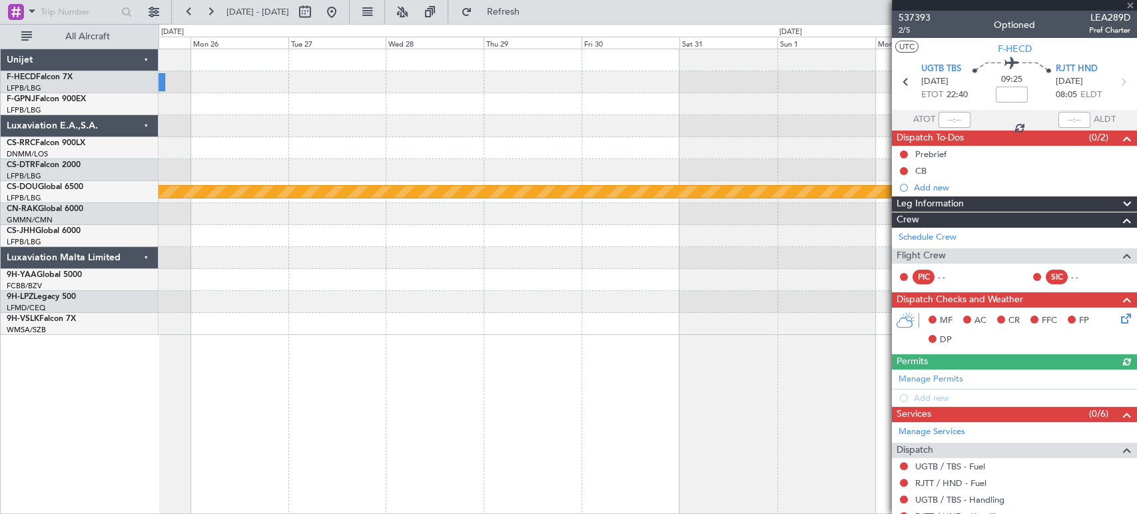
click at [135, 119] on div "Planned Maint [GEOGRAPHIC_DATA] ([GEOGRAPHIC_DATA]) Planned Maint [GEOGRAPHIC_D…" at bounding box center [568, 269] width 1137 height 490
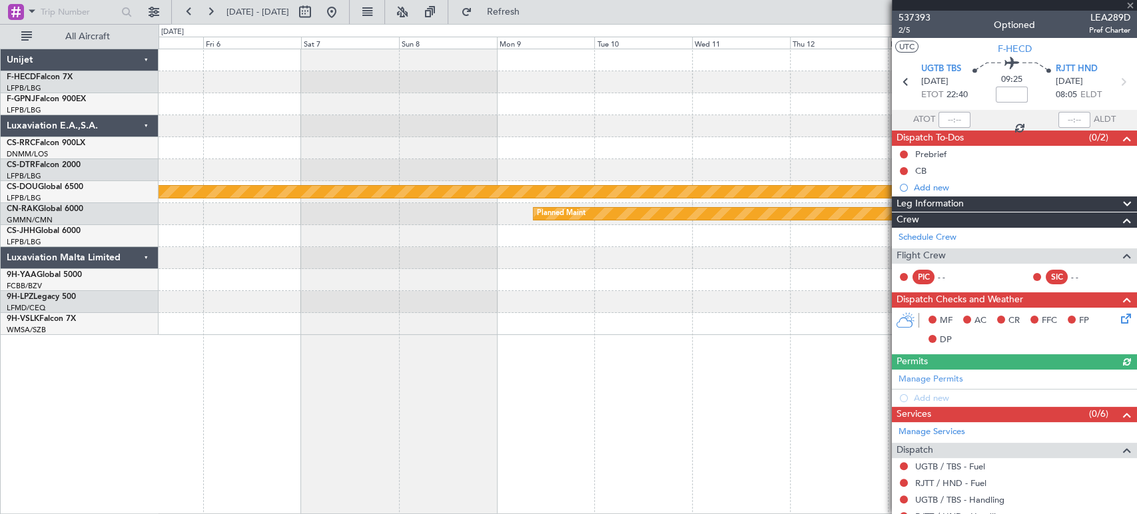
click at [212, 93] on div at bounding box center [648, 104] width 978 height 22
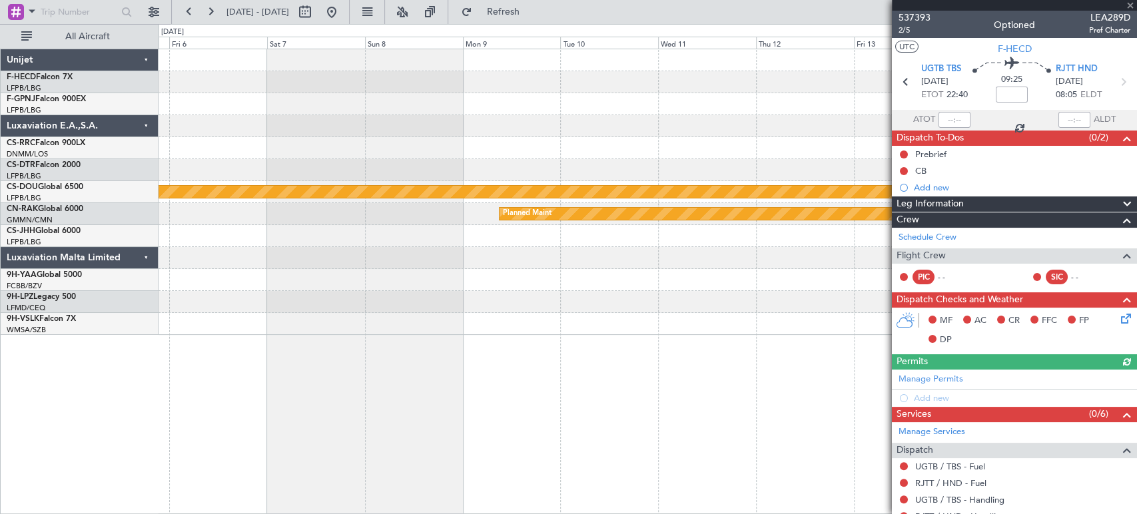
click at [473, 77] on div at bounding box center [648, 82] width 978 height 22
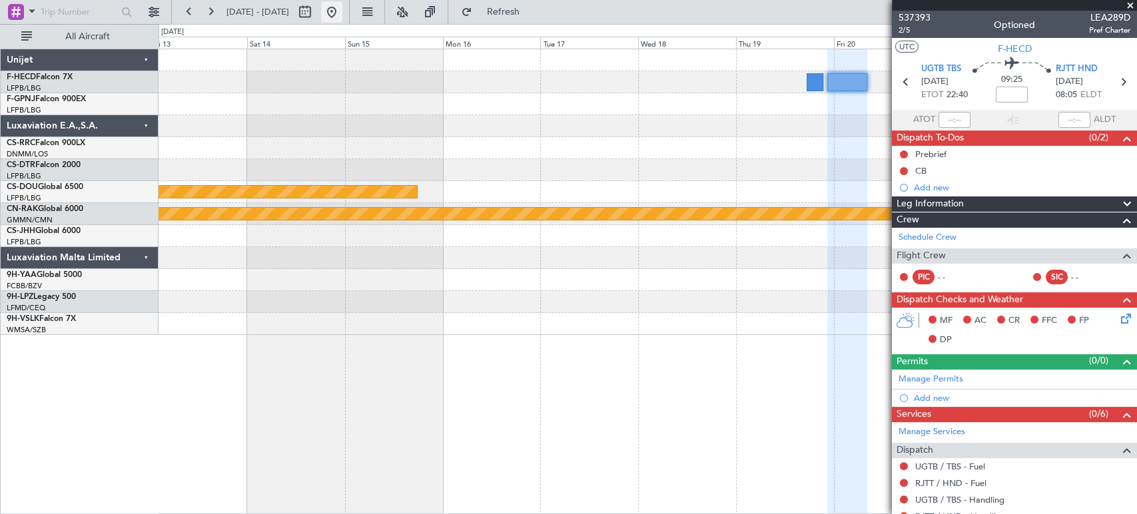
click at [342, 13] on button at bounding box center [331, 11] width 21 height 21
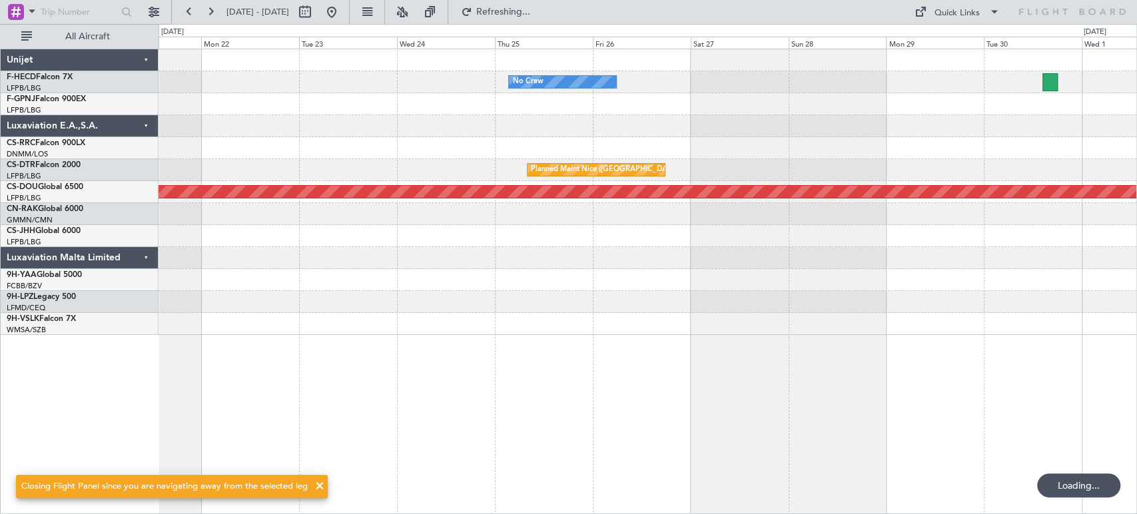
click at [0, 135] on html "[DATE] - [DATE] Refreshing... Quick Links All Aircraft No Crew No Crew [GEOGRAP…" at bounding box center [568, 257] width 1137 height 514
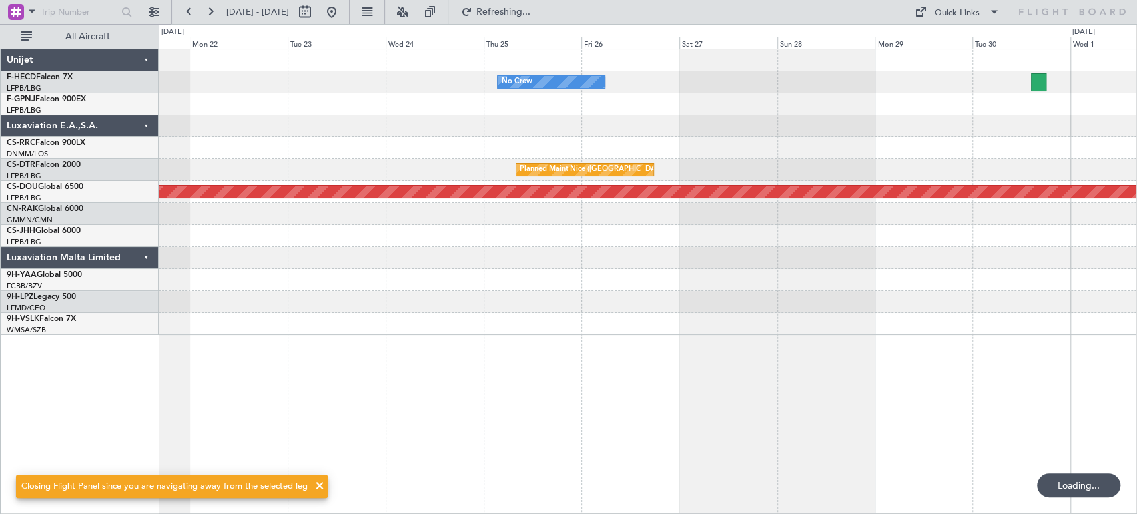
click at [176, 139] on div "No Crew No Crew [GEOGRAPHIC_DATA] ([GEOGRAPHIC_DATA]) Planned Maint [GEOGRAPHIC…" at bounding box center [648, 192] width 978 height 286
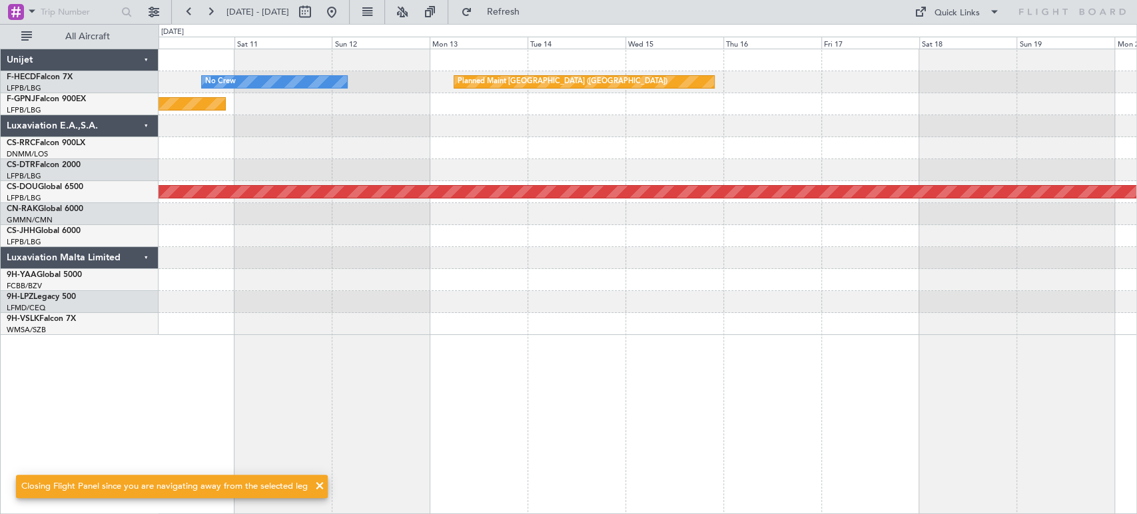
click at [256, 86] on div "No Crew Planned Maint [GEOGRAPHIC_DATA] ([GEOGRAPHIC_DATA]) Planned Maint [GEOG…" at bounding box center [648, 192] width 978 height 286
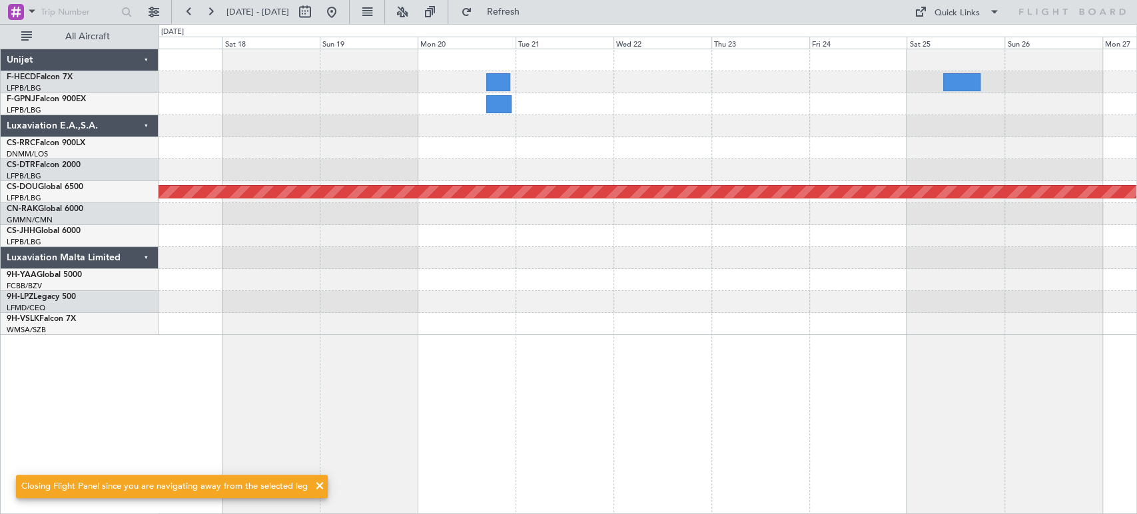
click at [785, 111] on div "Planned Maint [GEOGRAPHIC_DATA] ([GEOGRAPHIC_DATA]) Planned Maint [GEOGRAPHIC_D…" at bounding box center [648, 192] width 978 height 286
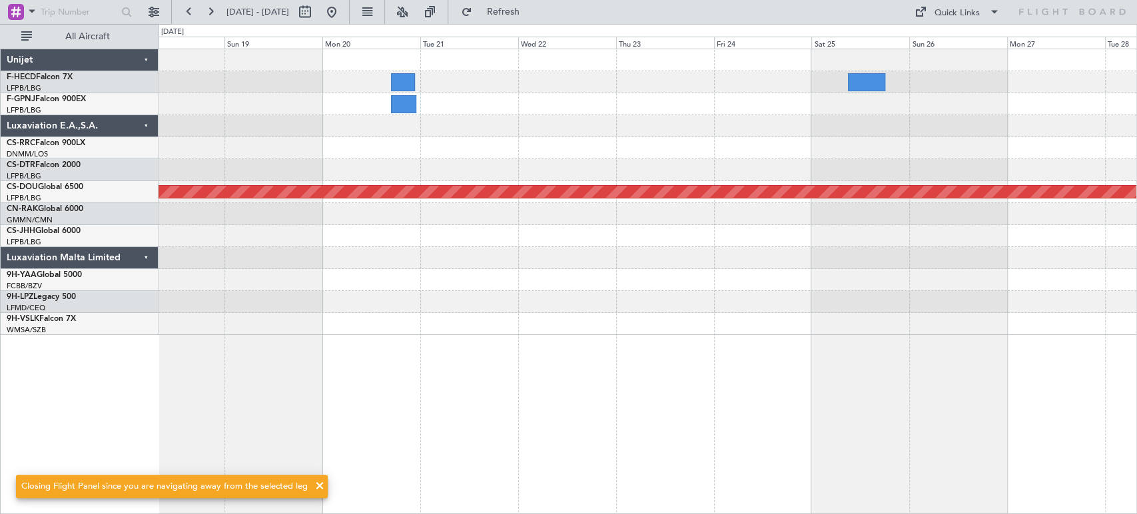
click at [648, 84] on div "Planned Maint [GEOGRAPHIC_DATA] ([GEOGRAPHIC_DATA])" at bounding box center [648, 82] width 978 height 22
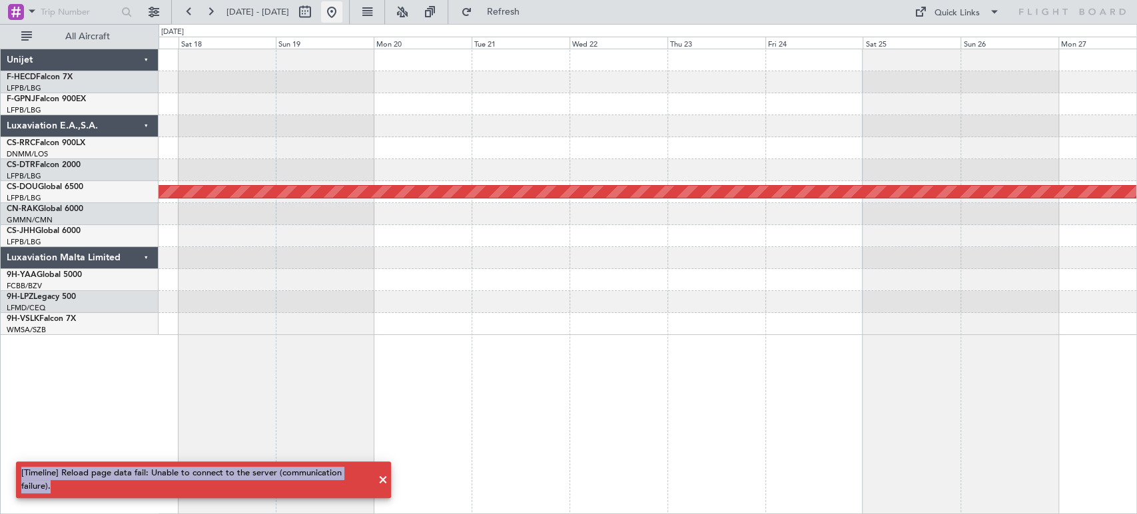
click at [342, 7] on button at bounding box center [331, 11] width 21 height 21
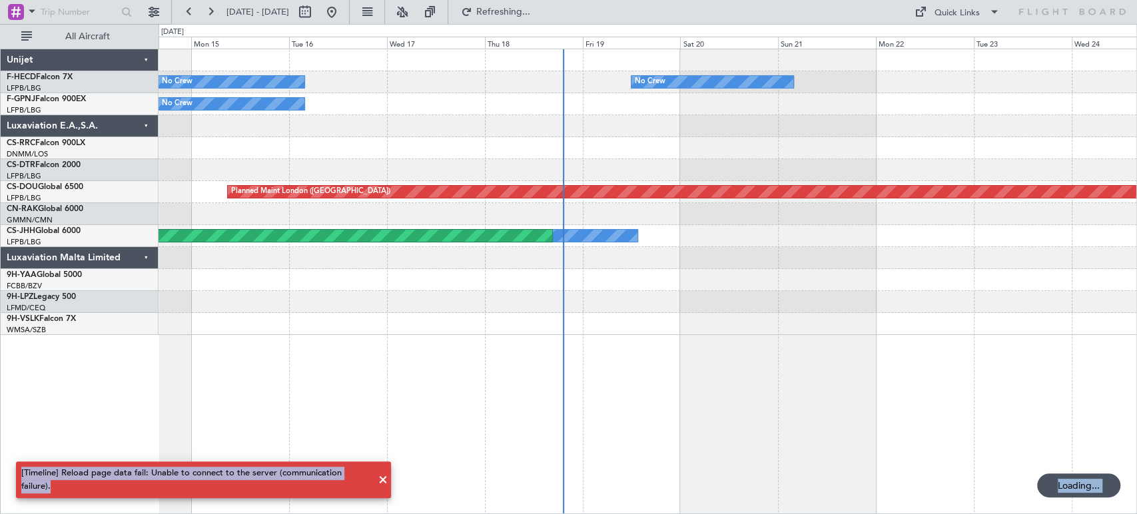
click at [474, 157] on div "No Crew No Crew No Crew No Crew [GEOGRAPHIC_DATA] ([GEOGRAPHIC_DATA]) Planned M…" at bounding box center [648, 192] width 978 height 286
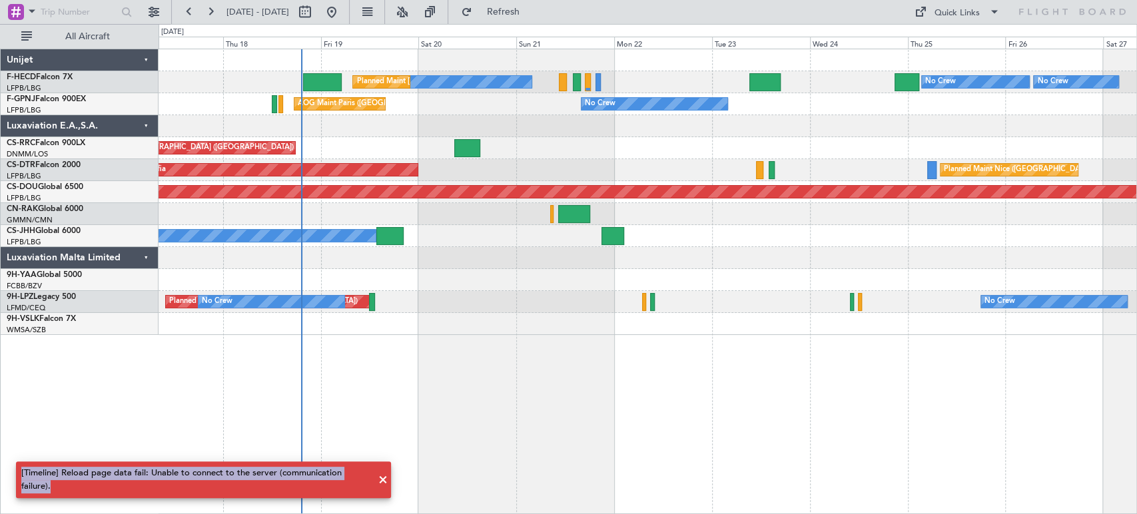
click at [434, 152] on div "No Crew No Crew Planned Maint [GEOGRAPHIC_DATA] ([GEOGRAPHIC_DATA]) No Crew No …" at bounding box center [648, 192] width 978 height 286
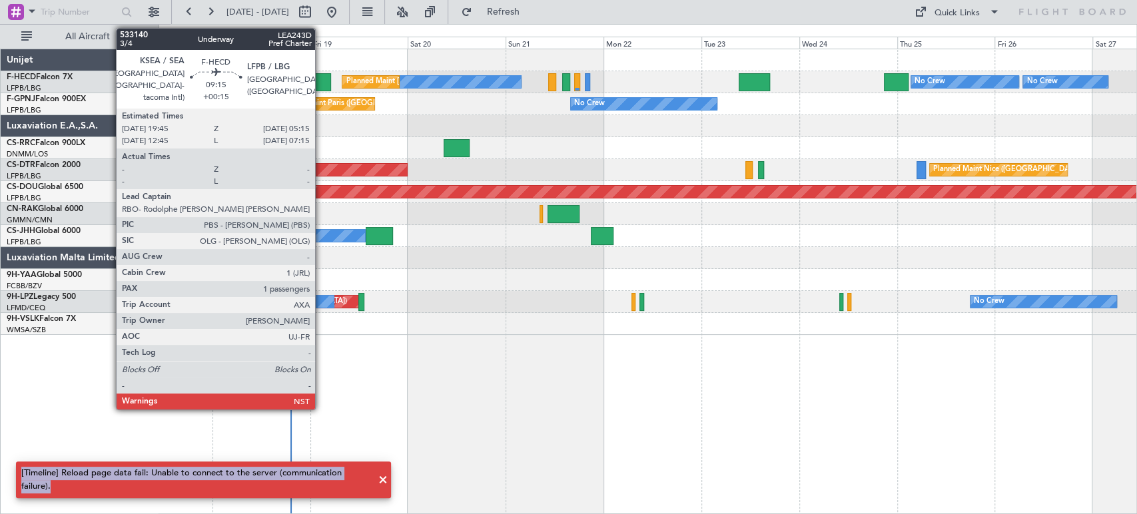
click at [321, 79] on div at bounding box center [312, 82] width 39 height 18
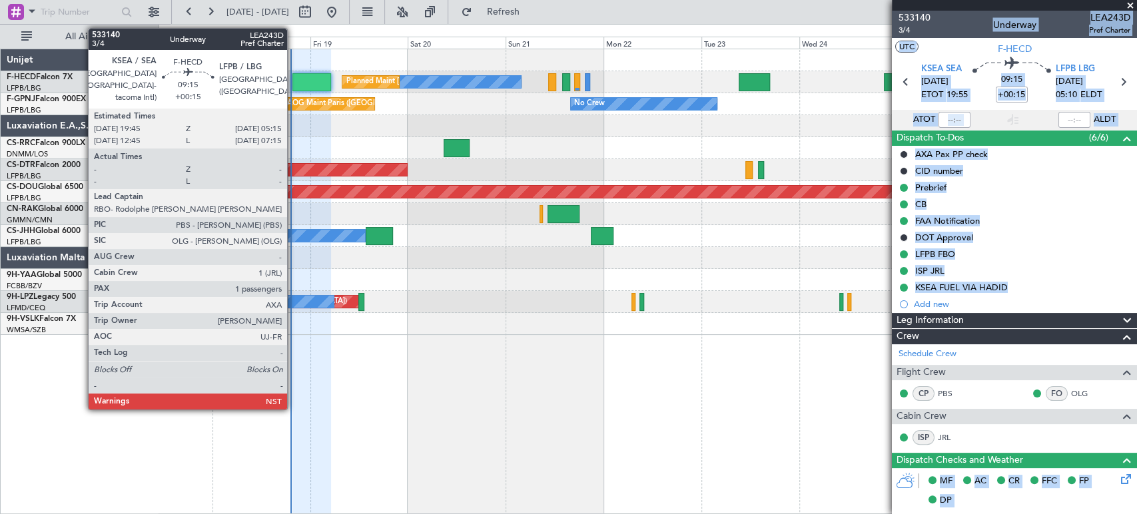
click at [242, 101] on div "No Crew No Crew Planned Maint [GEOGRAPHIC_DATA] ([GEOGRAPHIC_DATA]) No Crew No …" at bounding box center [648, 192] width 978 height 286
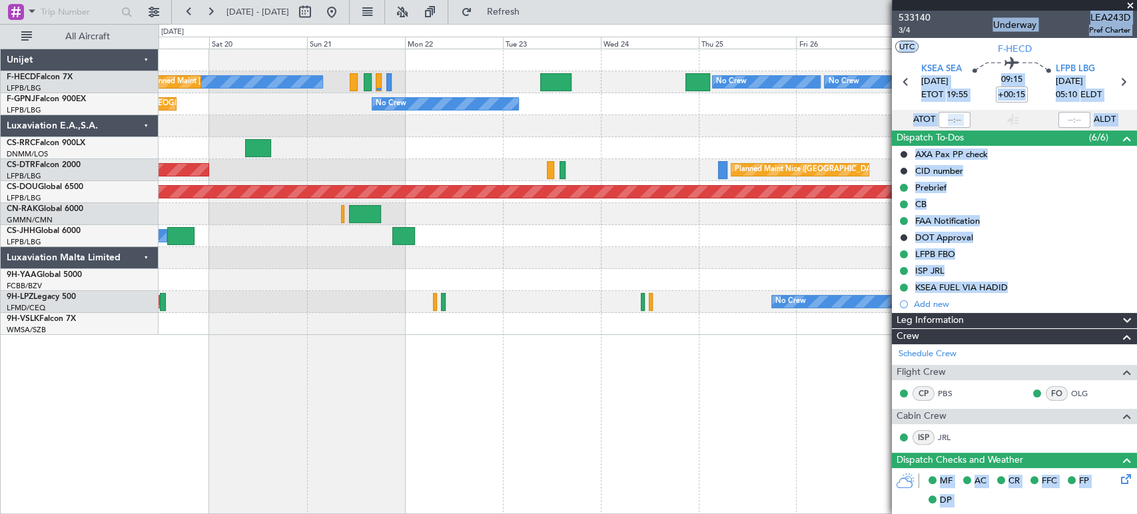
click at [276, 109] on div "AOG Maint Paris ([GEOGRAPHIC_DATA]) No Crew" at bounding box center [648, 104] width 978 height 22
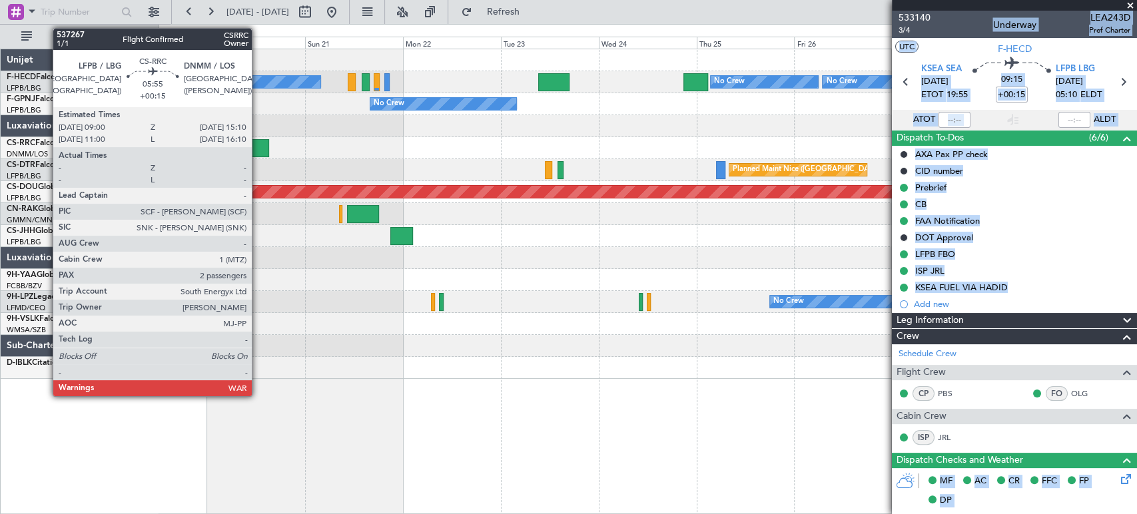
click at [258, 148] on div at bounding box center [255, 148] width 25 height 18
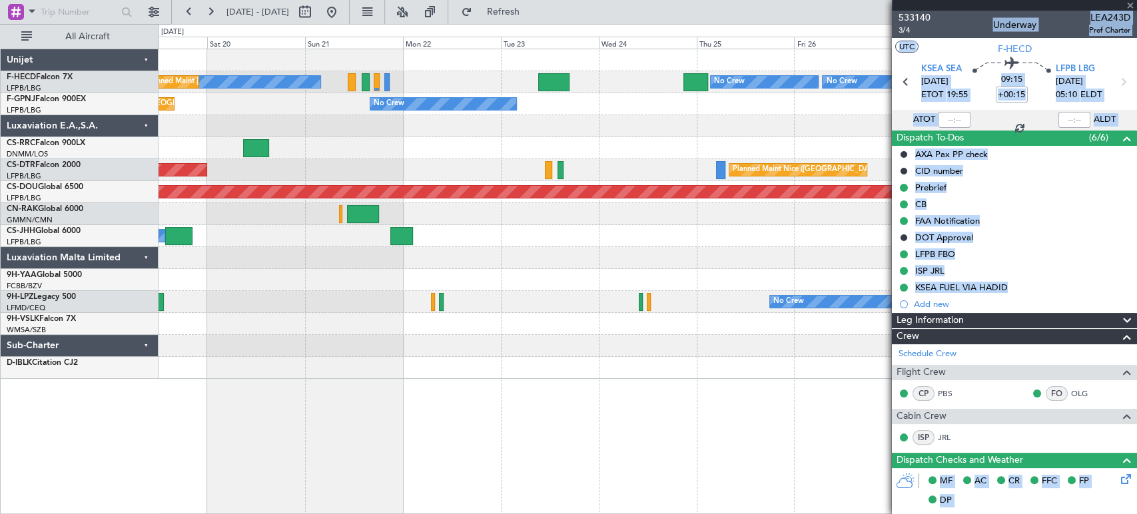
type input "2"
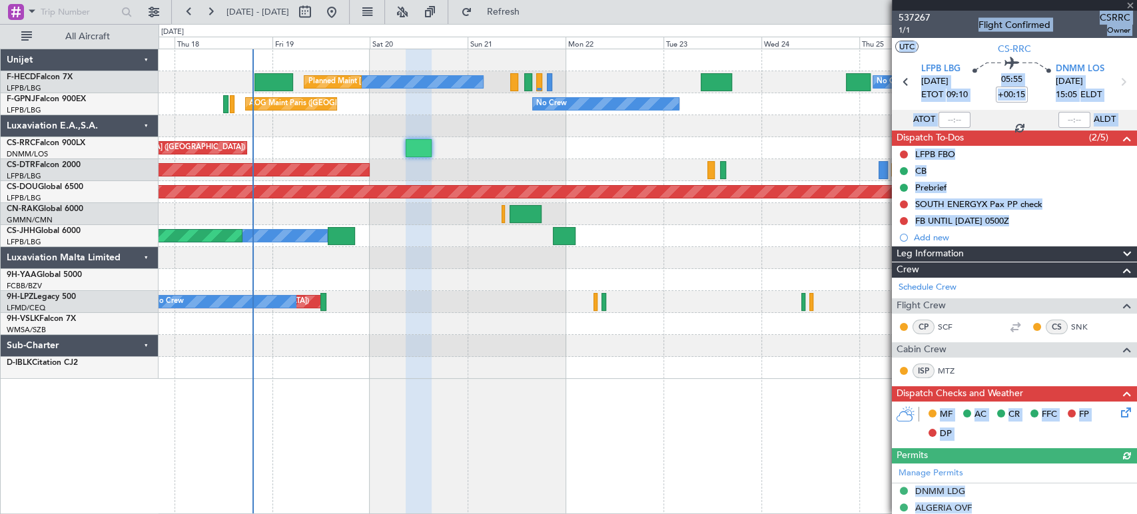
click at [490, 164] on div "No Crew No Crew Planned Maint [GEOGRAPHIC_DATA] ([GEOGRAPHIC_DATA]) No Crew No …" at bounding box center [648, 214] width 978 height 330
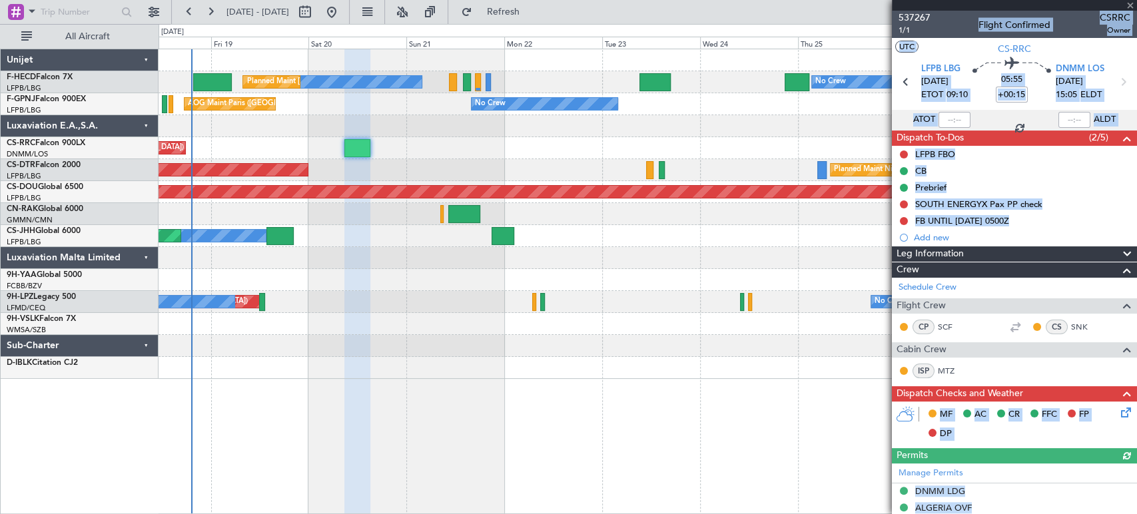
click at [406, 159] on div "Planned Maint Nice ([GEOGRAPHIC_DATA]) AOG Maint Sofia Planned Maint Sofia" at bounding box center [648, 170] width 978 height 22
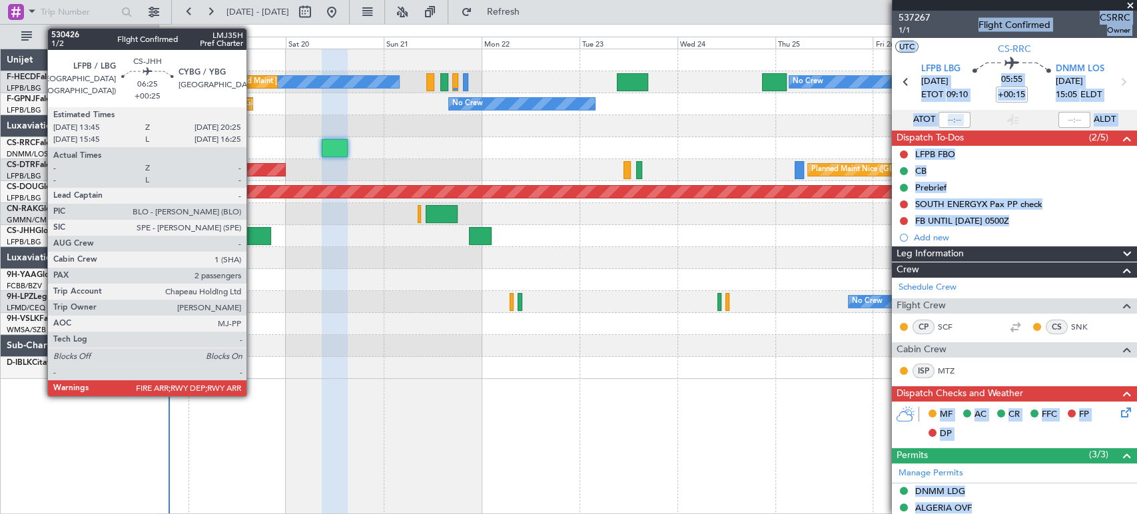
click at [253, 239] on div at bounding box center [257, 236] width 27 height 18
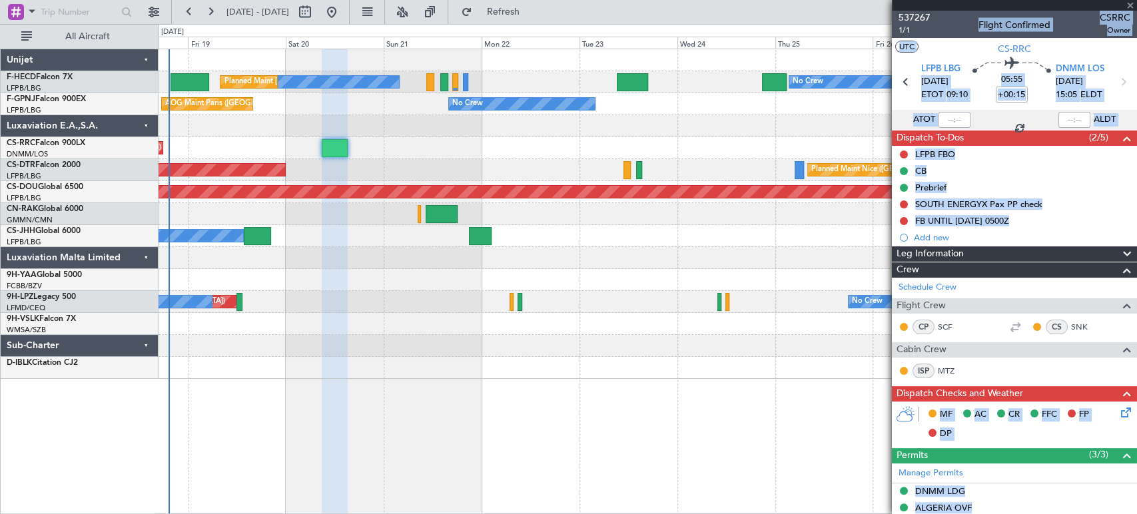
type input "+00:25"
